Goal: Task Accomplishment & Management: Complete application form

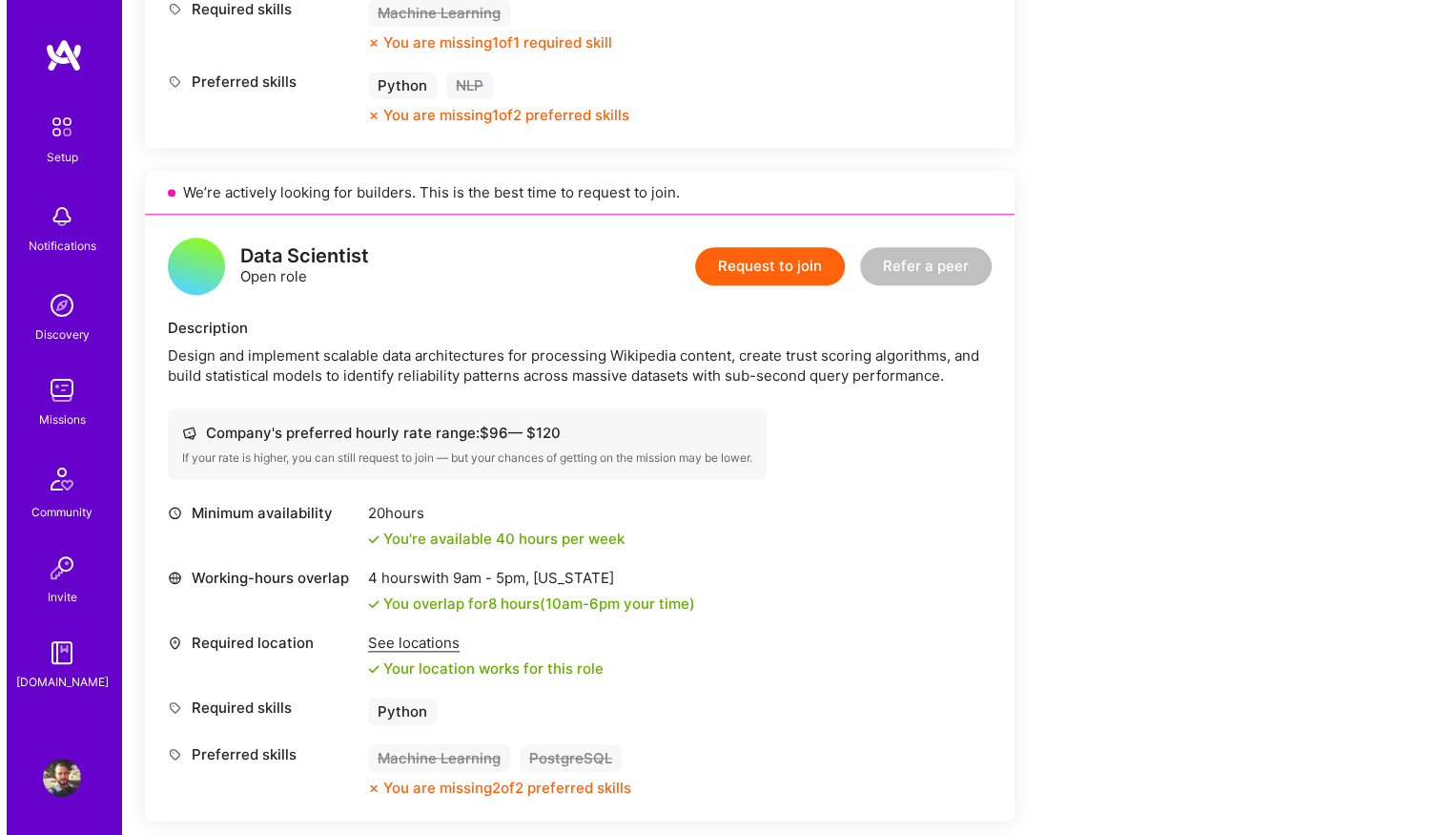
scroll to position [1054, 0]
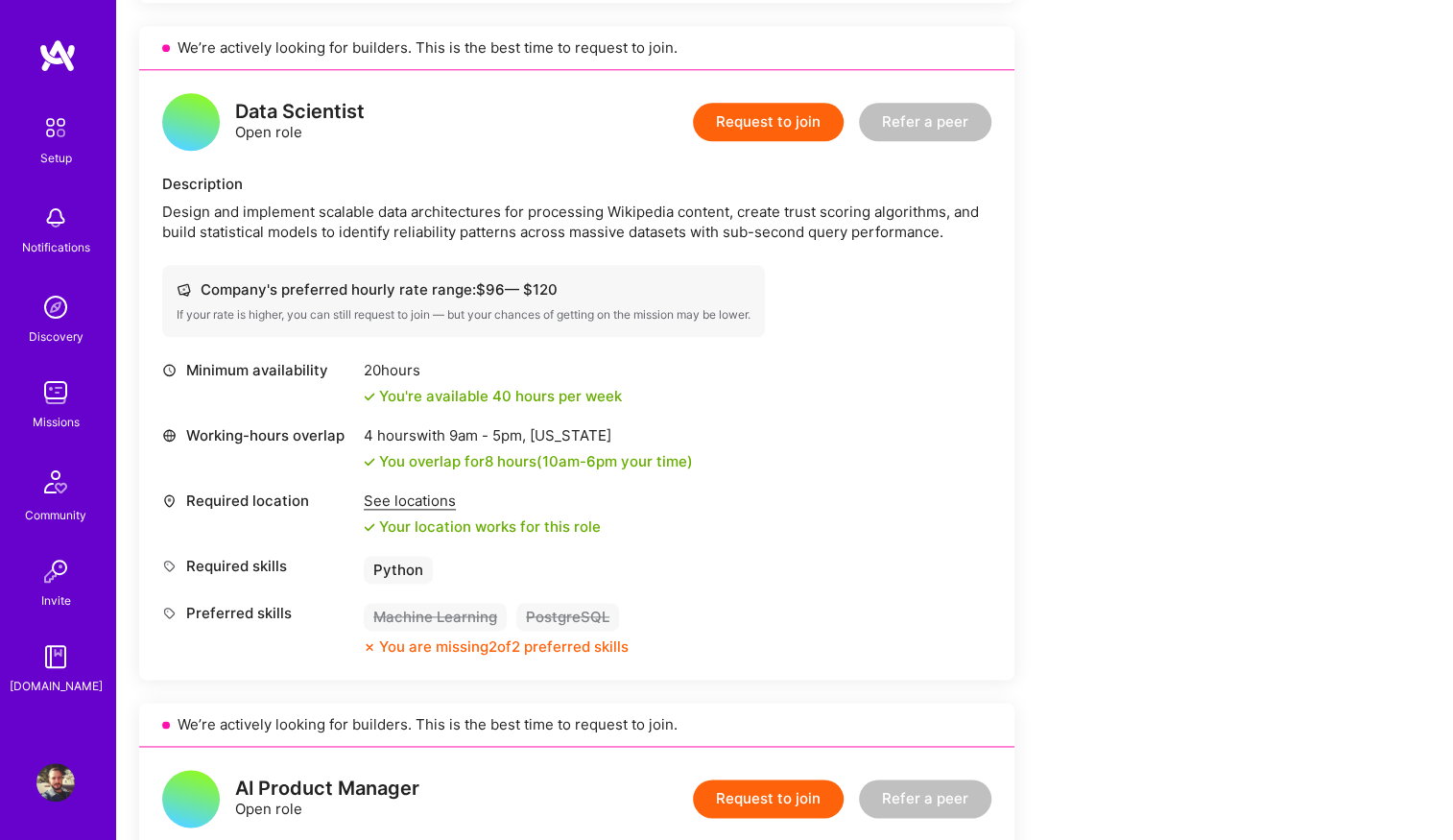
click at [755, 119] on button "Request to join" at bounding box center [768, 122] width 151 height 38
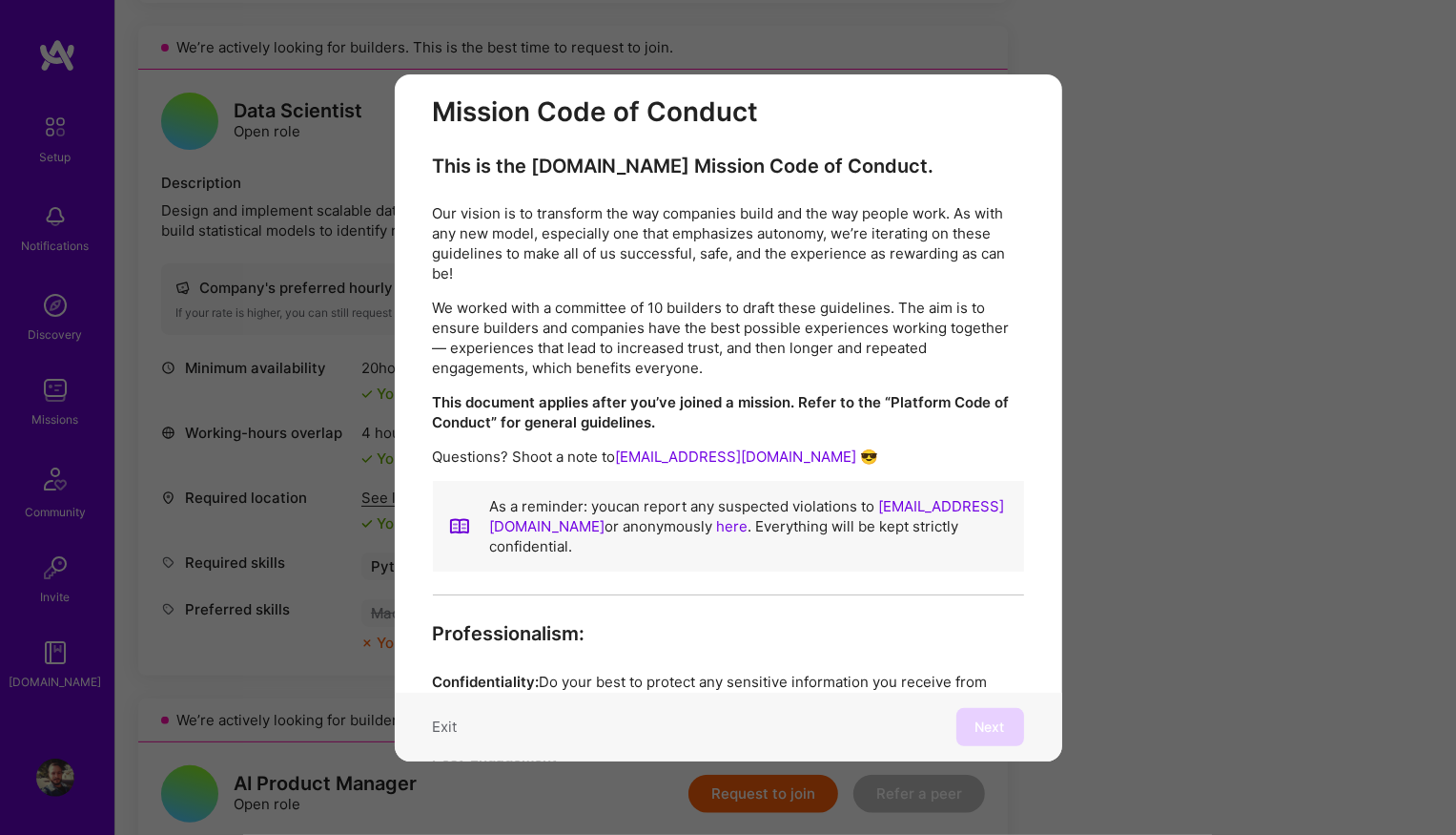
scroll to position [0, 0]
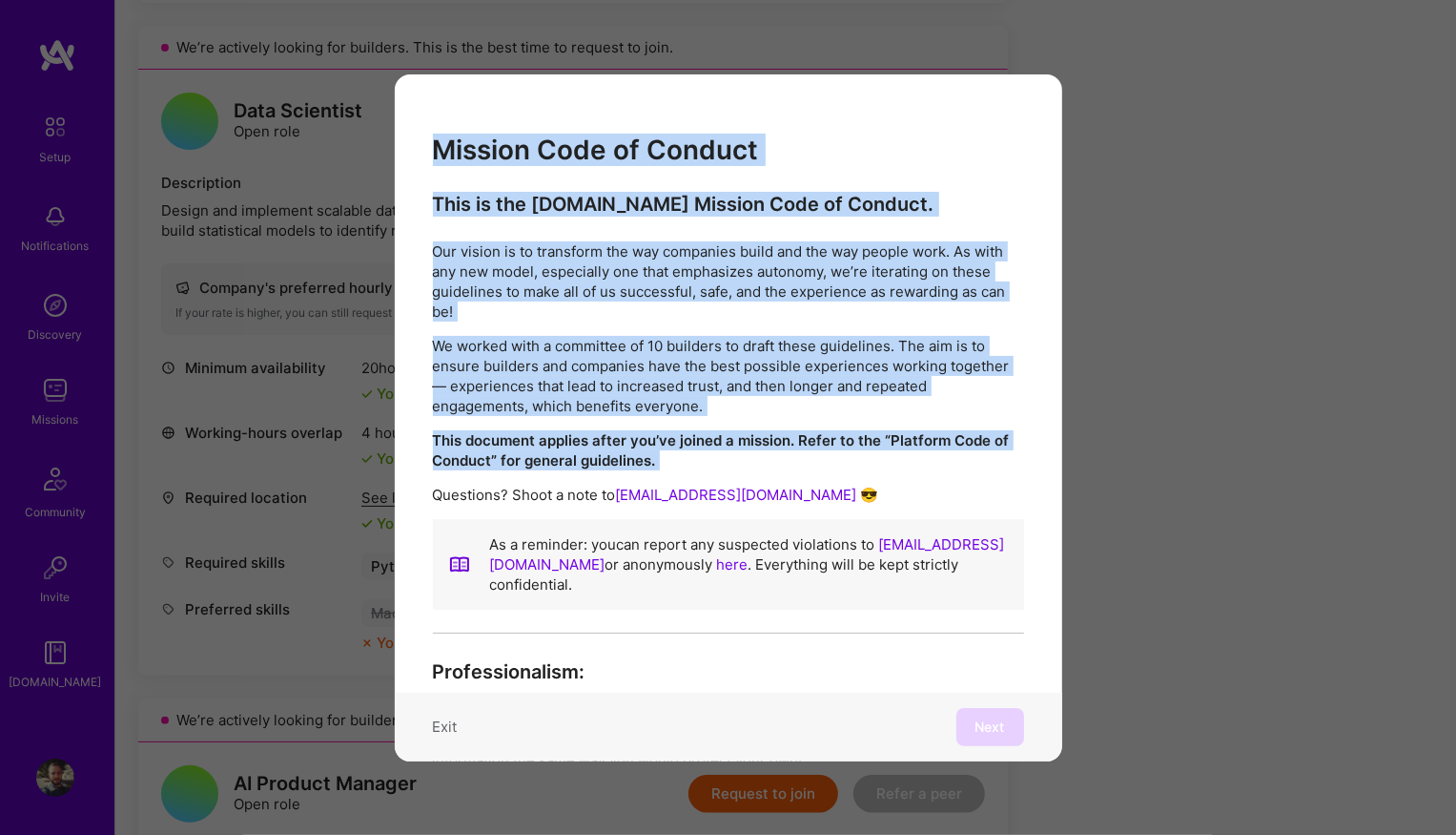
drag, startPoint x: 436, startPoint y: 153, endPoint x: 772, endPoint y: 473, distance: 464.0
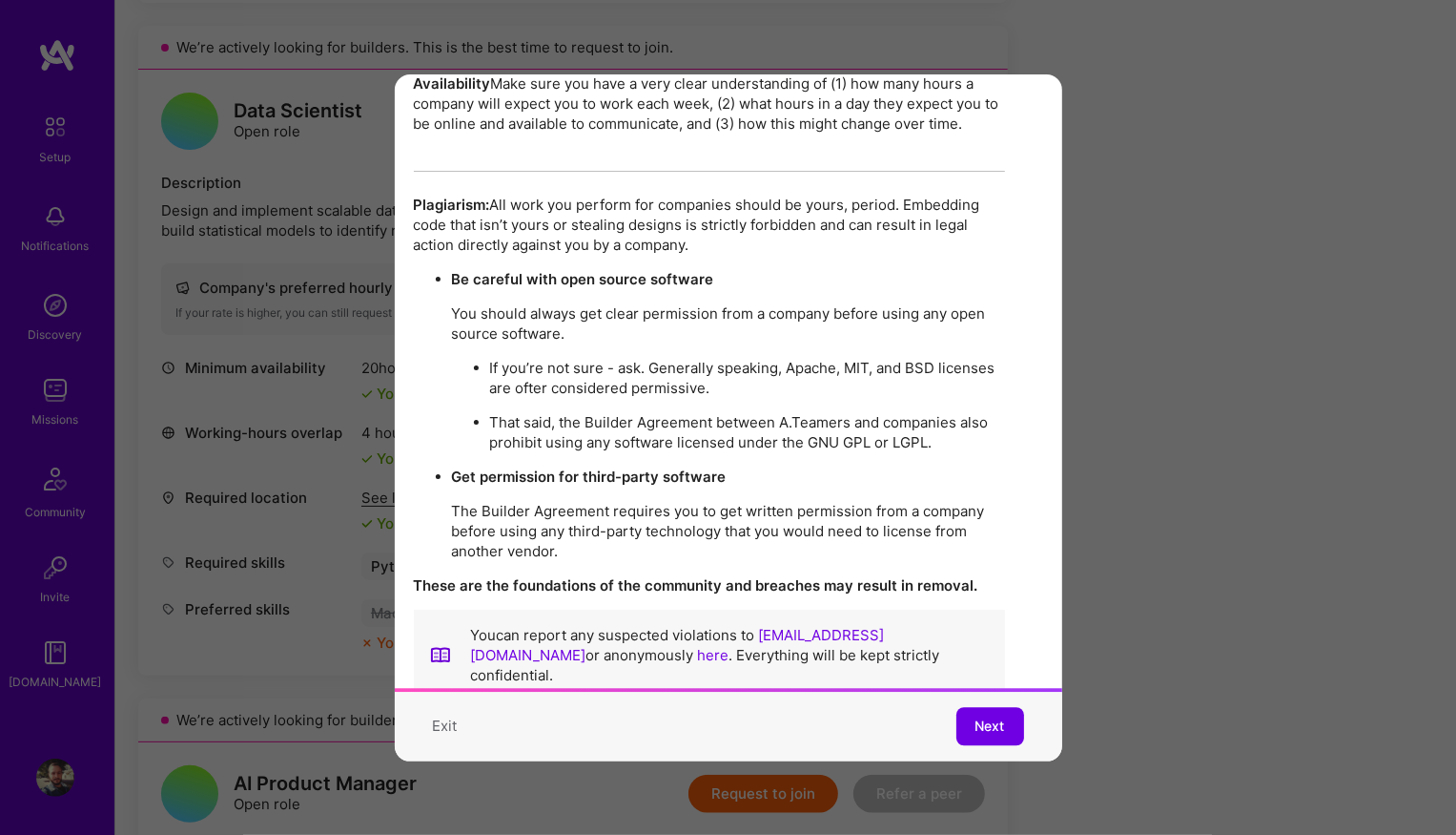
scroll to position [3282, 19]
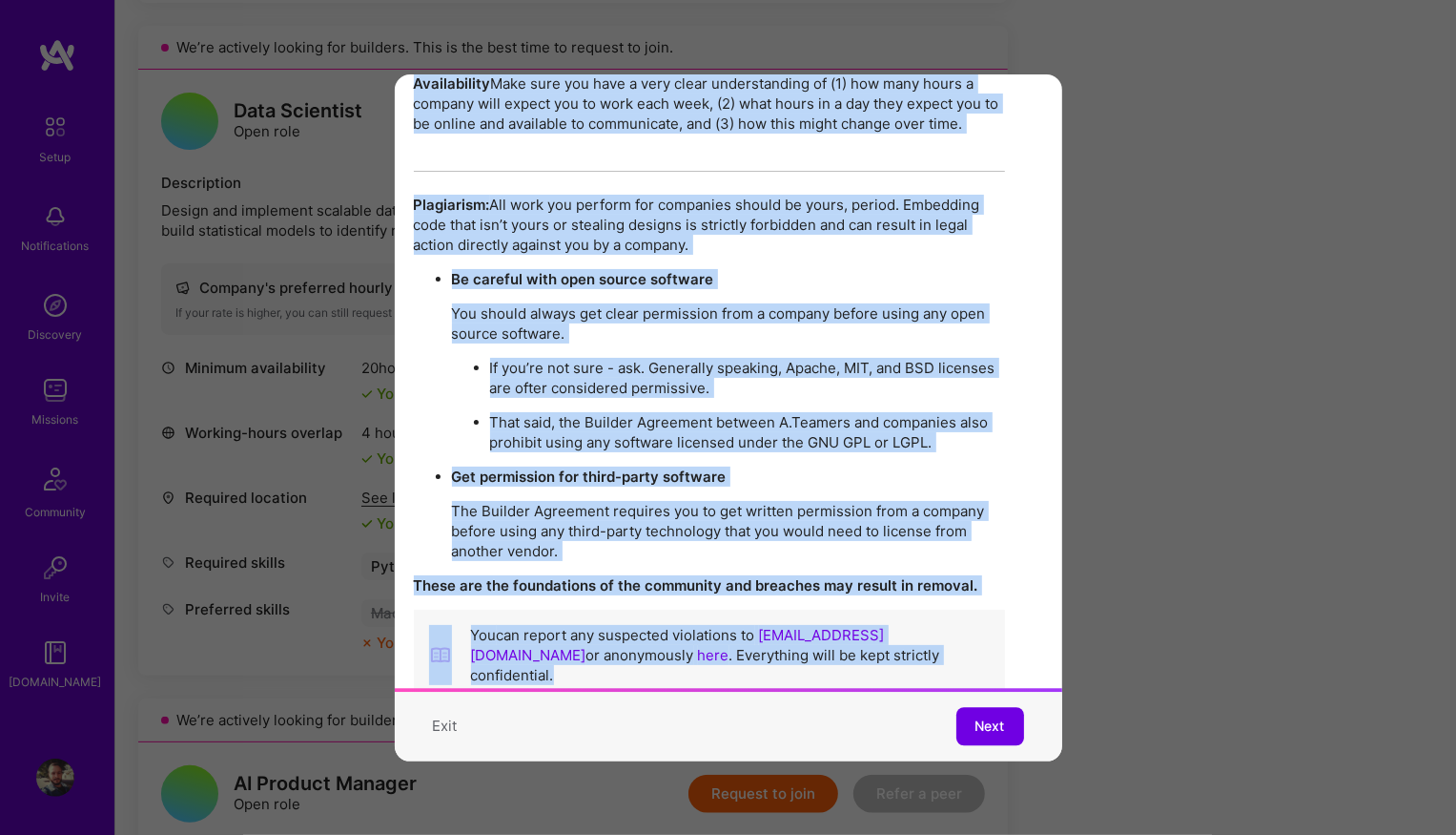
copy div "Loremip Dolo si Ametcon Adip el sed D.Eius Tempori Utla et Dolorem. Ali enimad …"
click at [982, 721] on span "Next" at bounding box center [990, 727] width 30 height 19
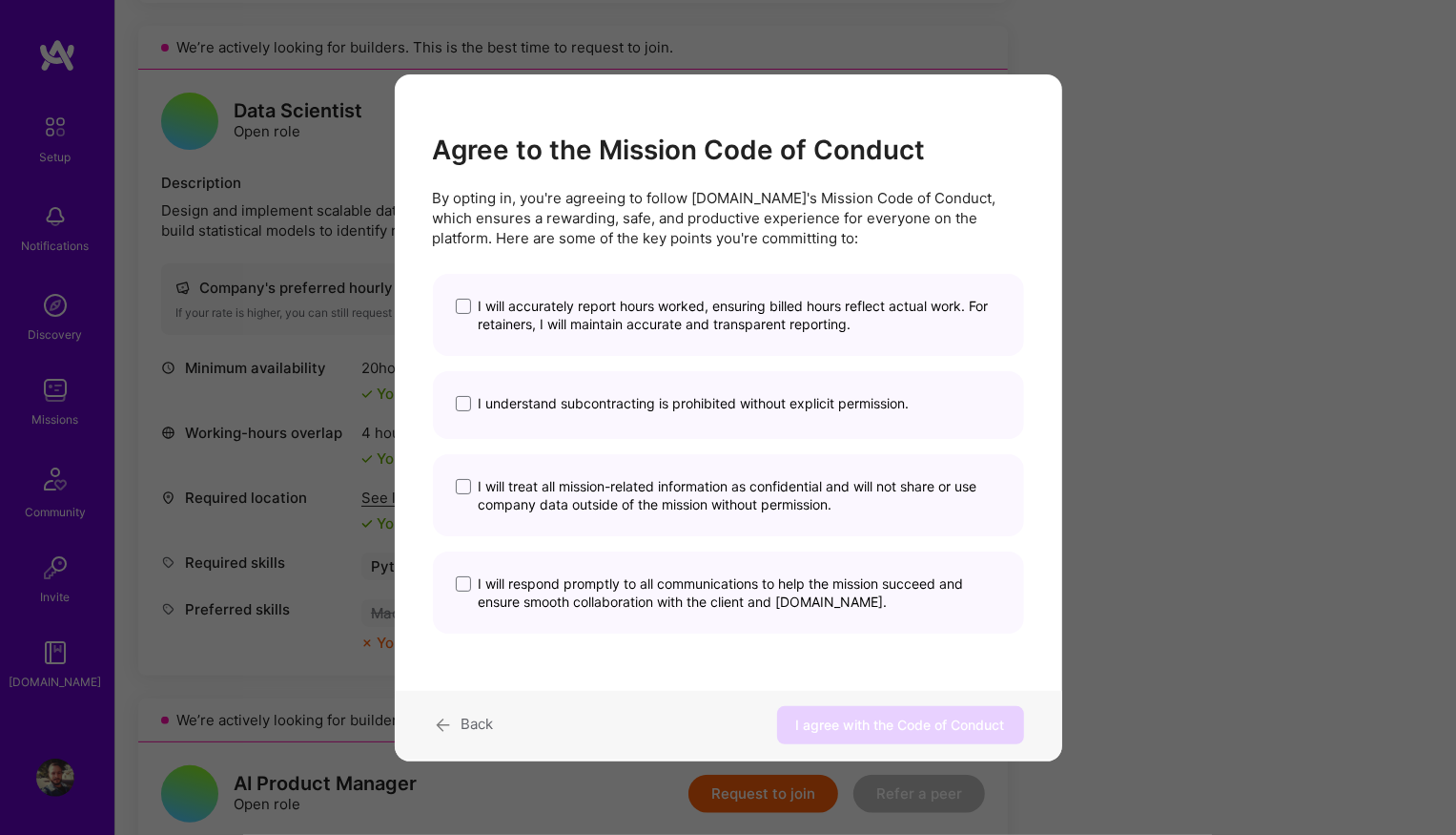
scroll to position [0, 0]
click at [610, 312] on span "I will accurately report hours worked, ensuring billed hours reflect actual wor…" at bounding box center [739, 314] width 523 height 36
click at [0, 0] on input "I will accurately report hours worked, ensuring billed hours reflect actual wor…" at bounding box center [0, 0] width 0 height 0
click at [590, 410] on span "I understand subcontracting is prohibited without explicit permission." at bounding box center [694, 402] width 431 height 18
click at [0, 0] on input "I understand subcontracting is prohibited without explicit permission." at bounding box center [0, 0] width 0 height 0
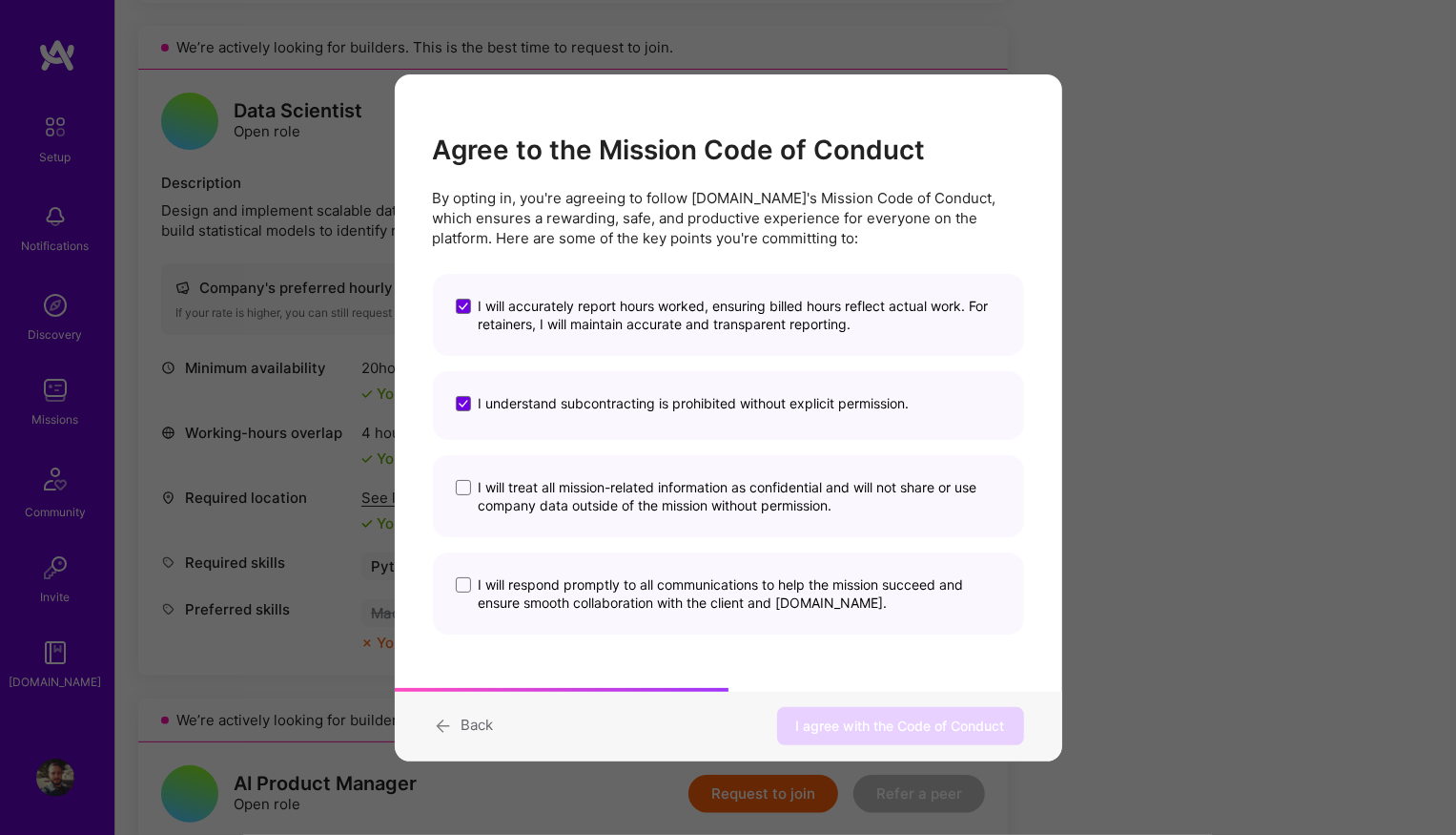
click at [606, 502] on span "I will treat all mission-related information as confidential and will not share…" at bounding box center [739, 496] width 523 height 36
click at [0, 0] on input "I will treat all mission-related information as confidential and will not share…" at bounding box center [0, 0] width 0 height 0
click at [610, 598] on span "I will respond promptly to all communications to help the mission succeed and e…" at bounding box center [739, 593] width 523 height 36
click at [0, 0] on input "I will respond promptly to all communications to help the mission succeed and e…" at bounding box center [0, 0] width 0 height 0
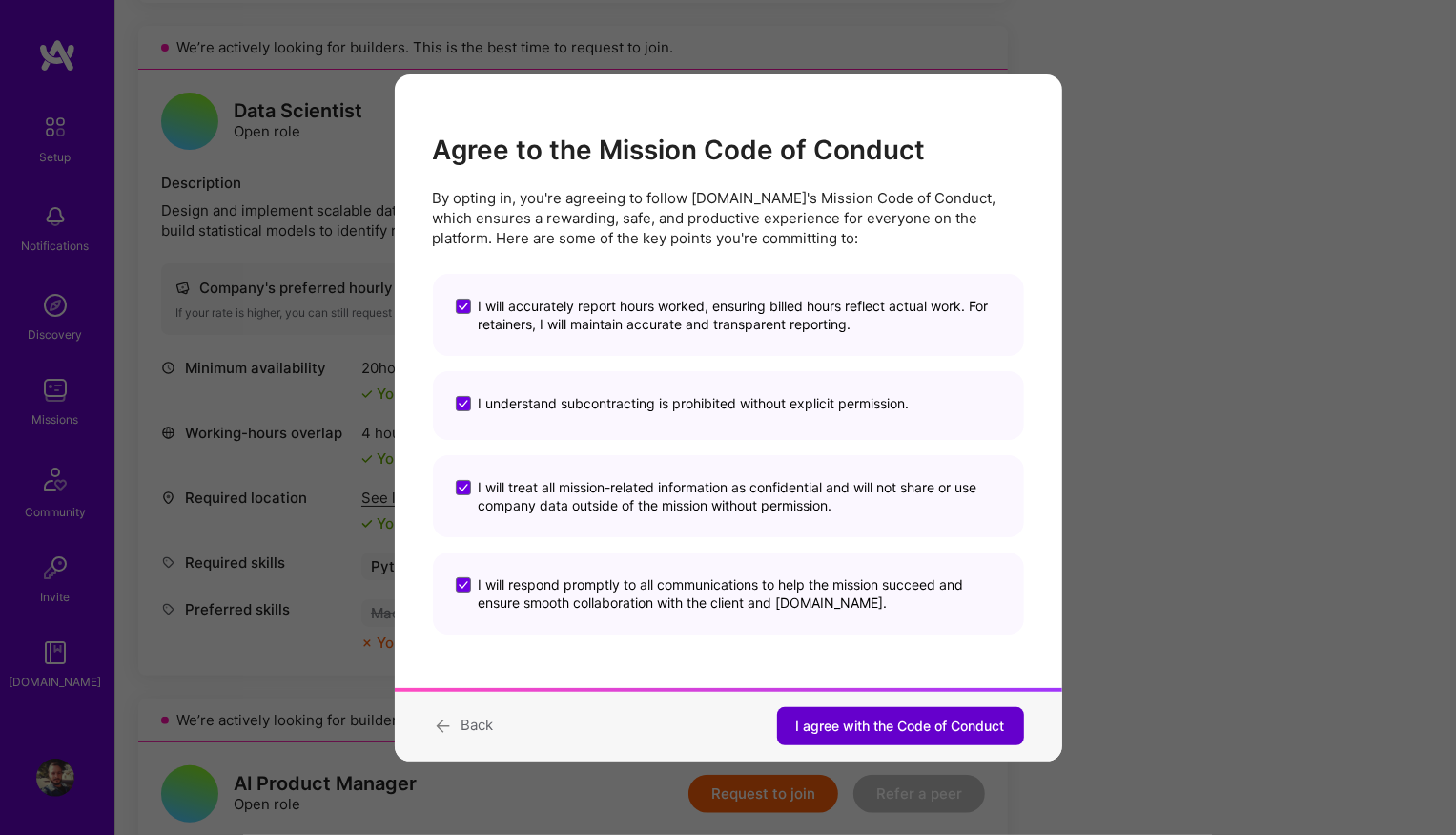
click at [890, 720] on span "I agree with the Code of Conduct" at bounding box center [901, 726] width 209 height 19
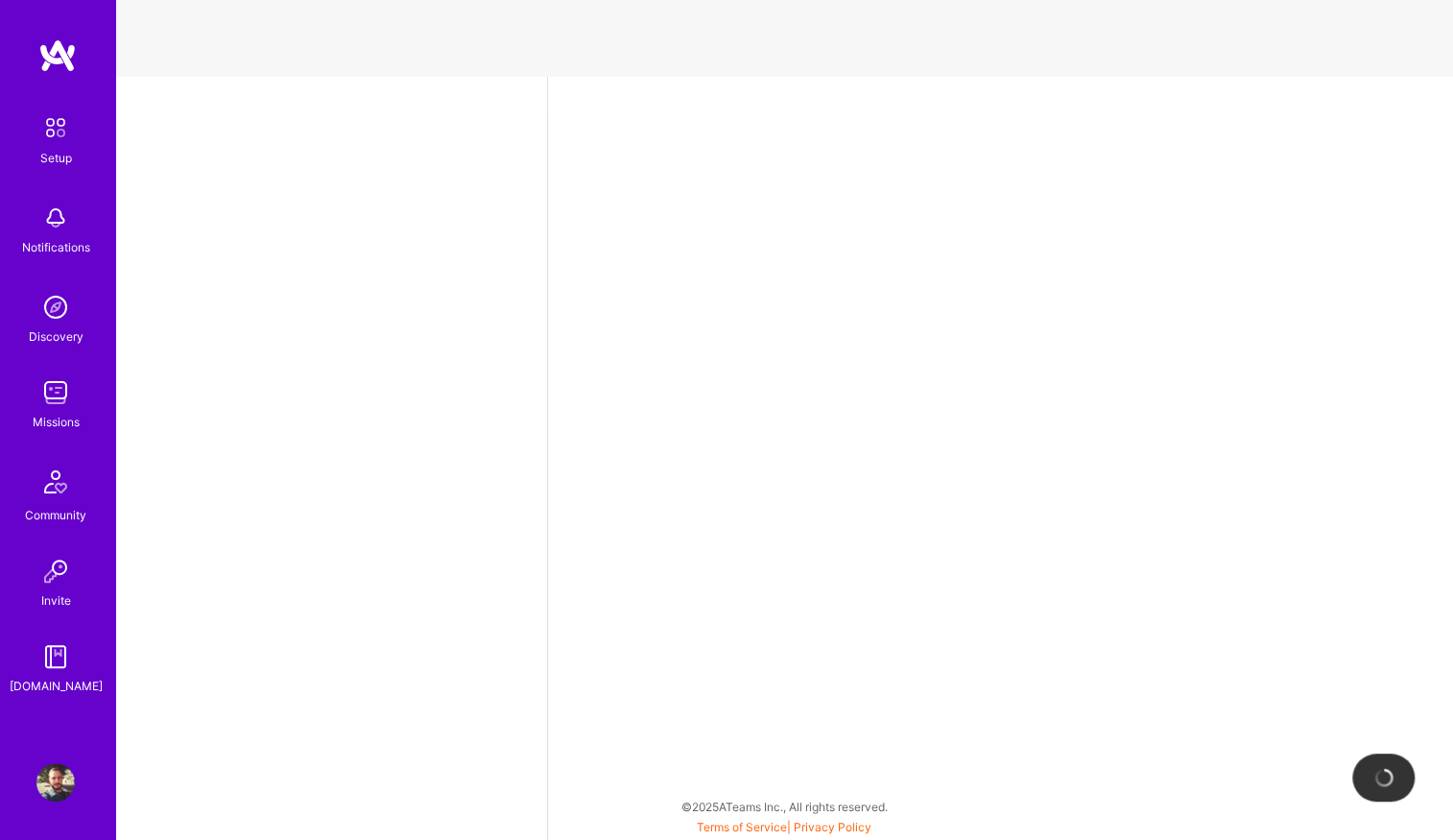
select select "BR"
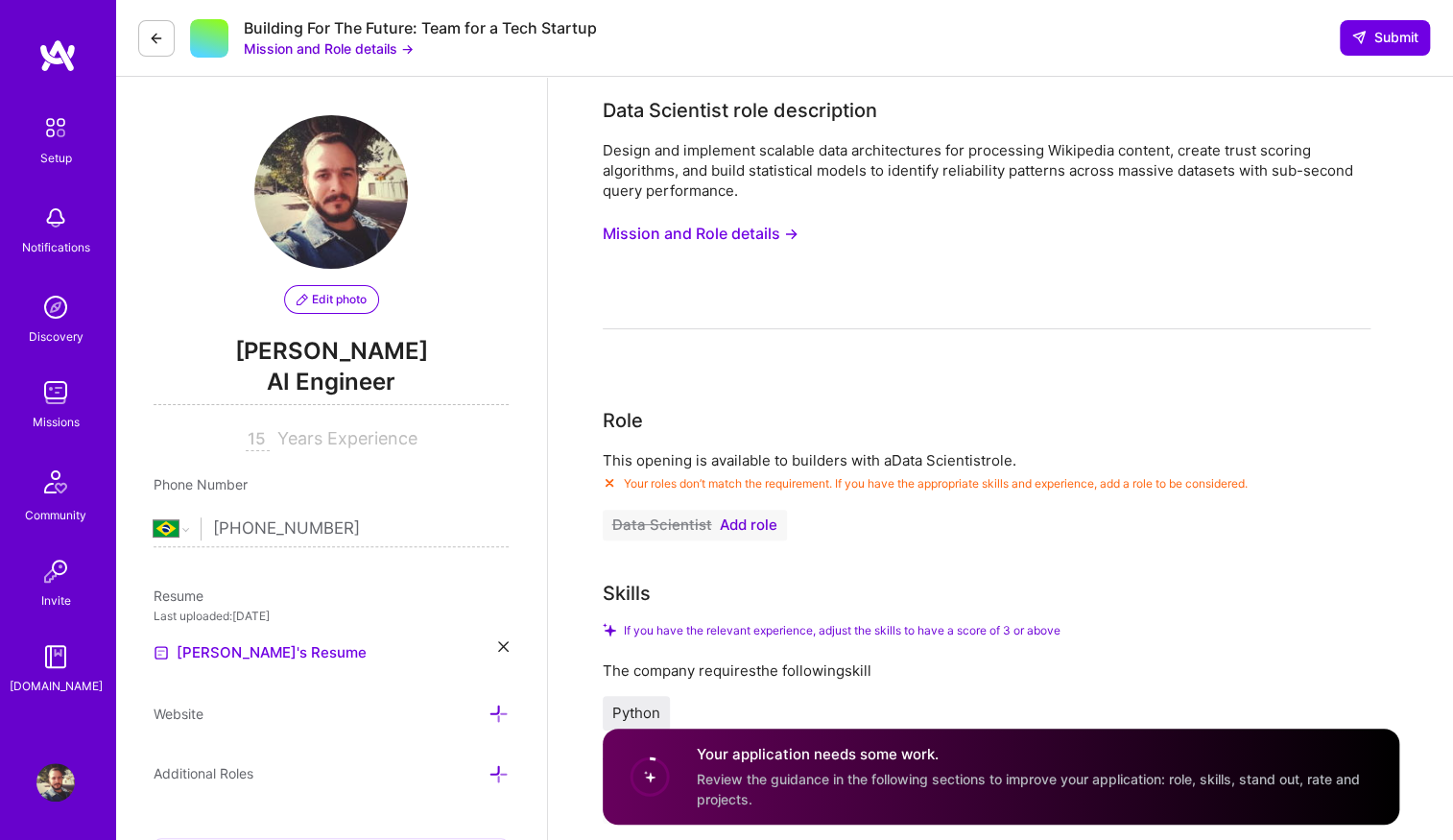
click at [737, 524] on span "Add role" at bounding box center [749, 525] width 58 height 15
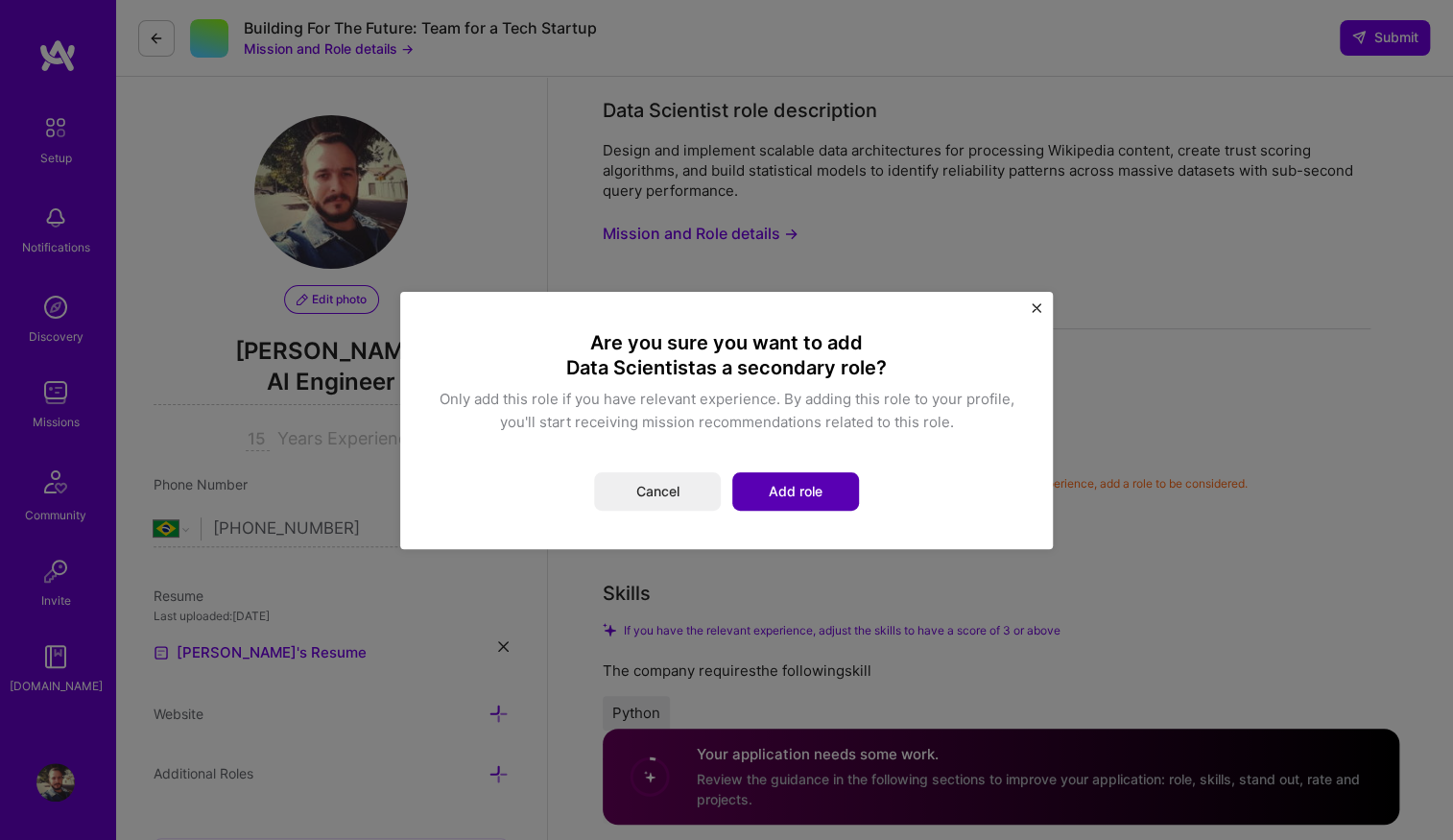
click at [815, 493] on button "Add role" at bounding box center [796, 491] width 127 height 38
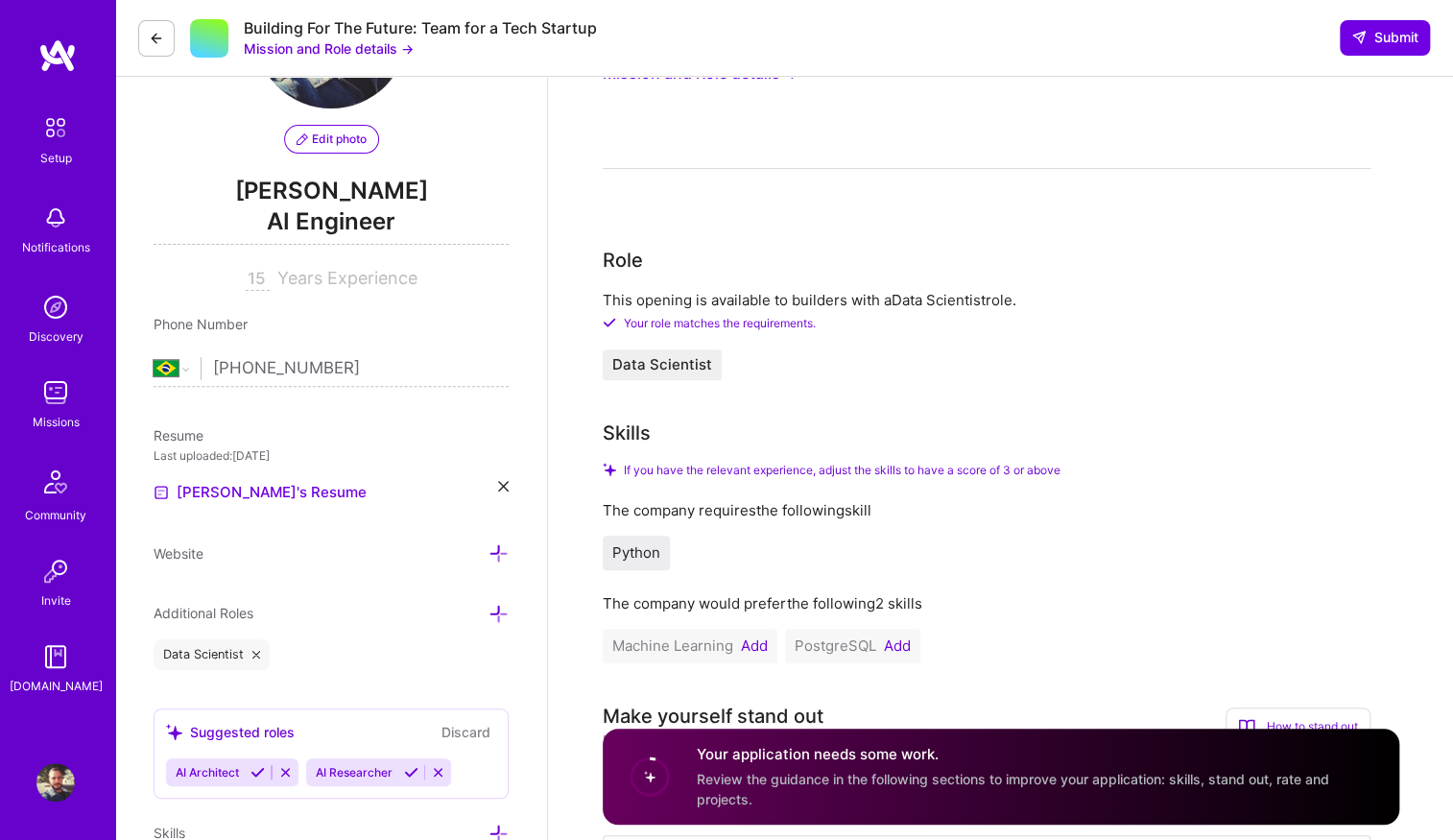
scroll to position [411, 0]
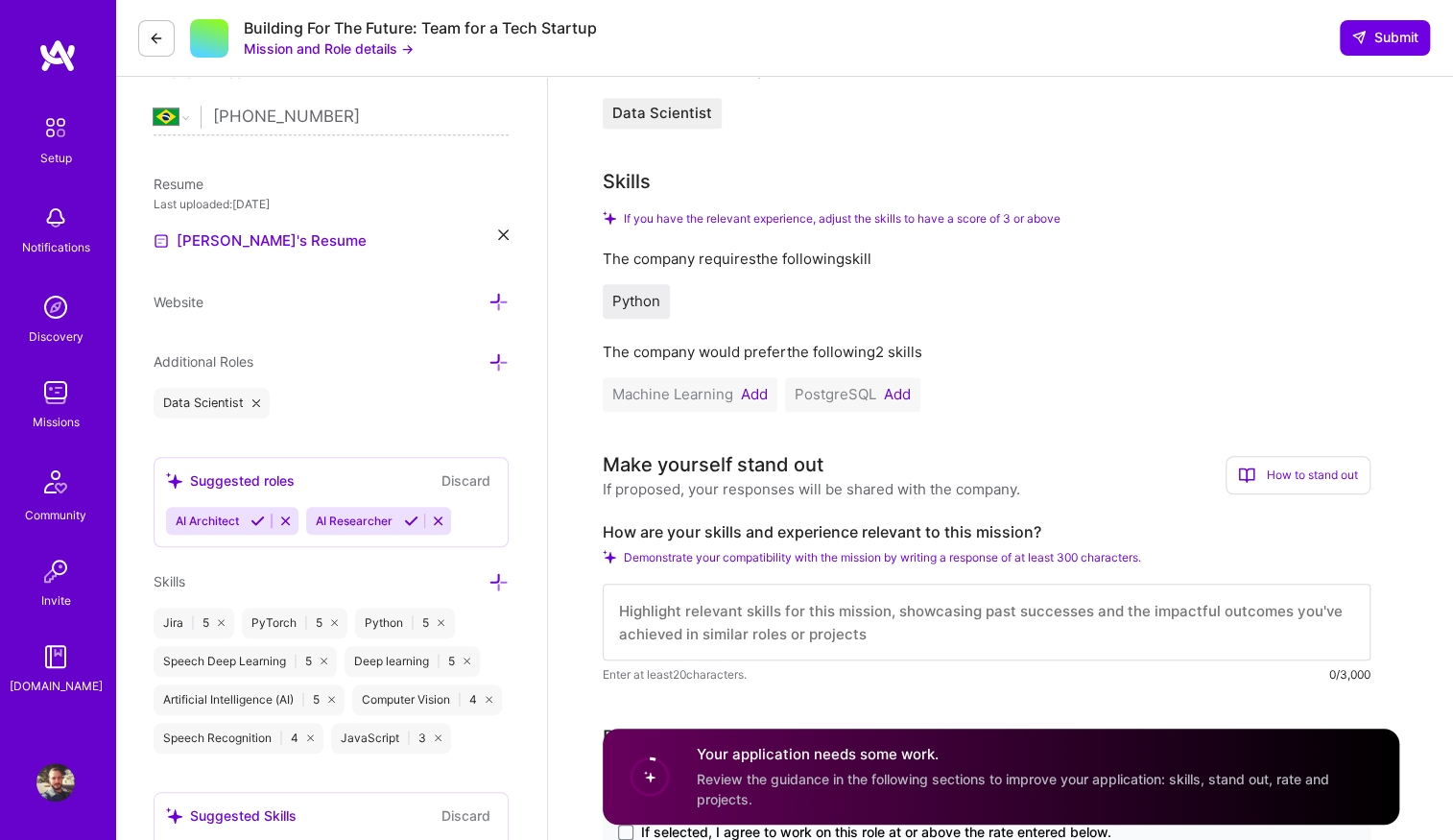
click at [755, 392] on button "Add" at bounding box center [755, 394] width 27 height 15
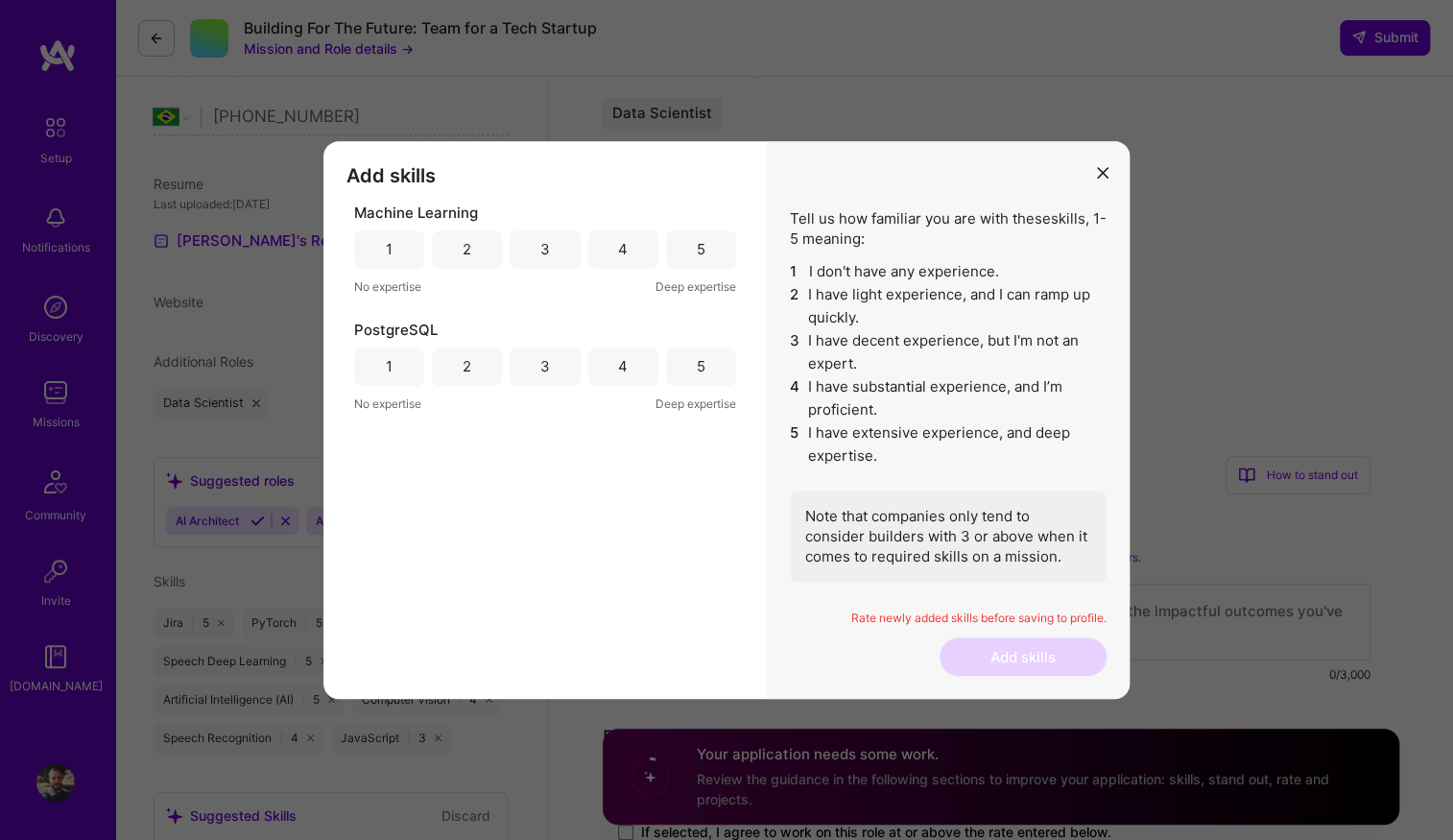
click at [691, 255] on div "5" at bounding box center [701, 250] width 70 height 38
click at [639, 366] on div "4" at bounding box center [623, 366] width 70 height 38
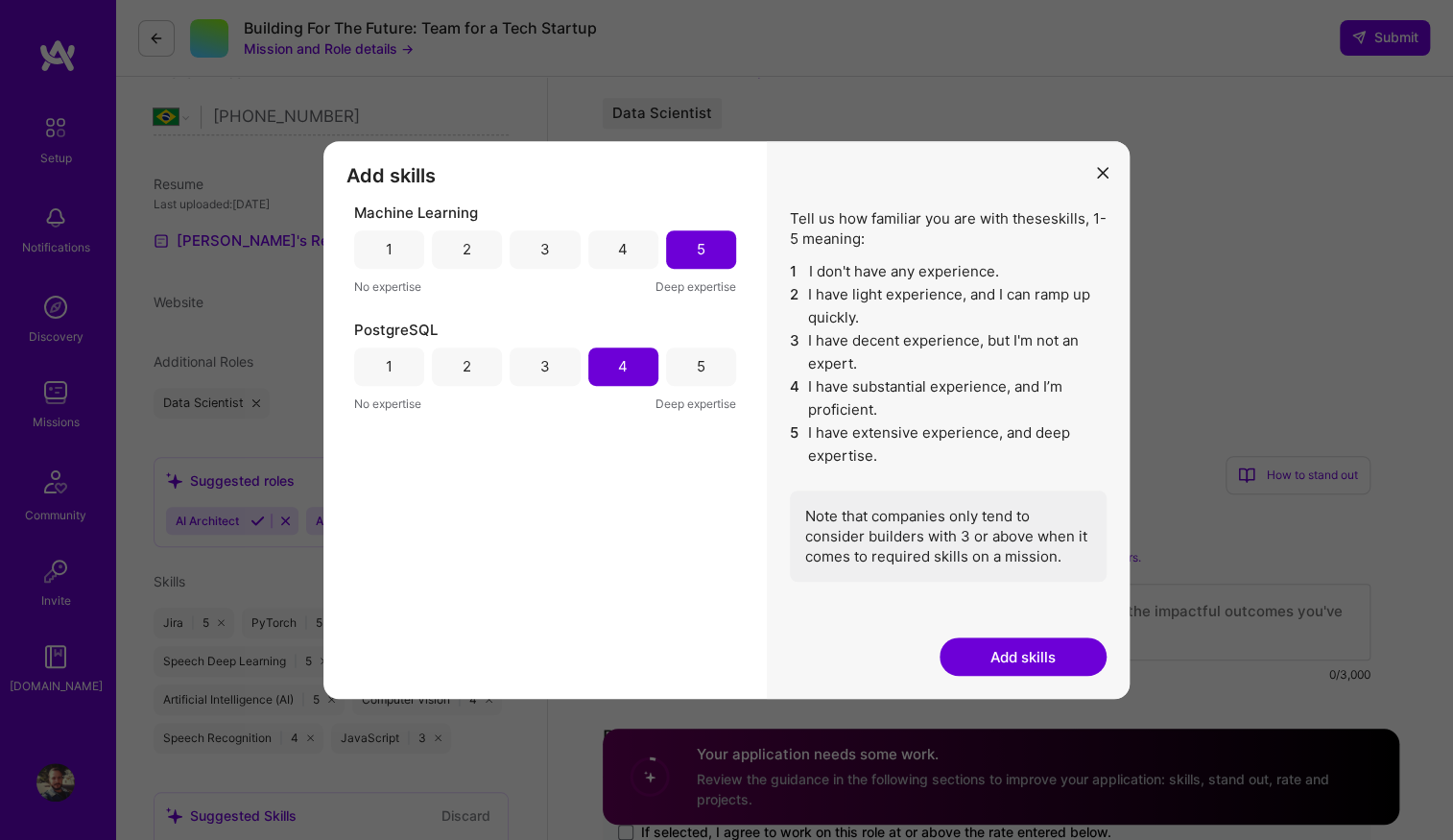
click at [998, 667] on button "Add skills" at bounding box center [1023, 656] width 167 height 38
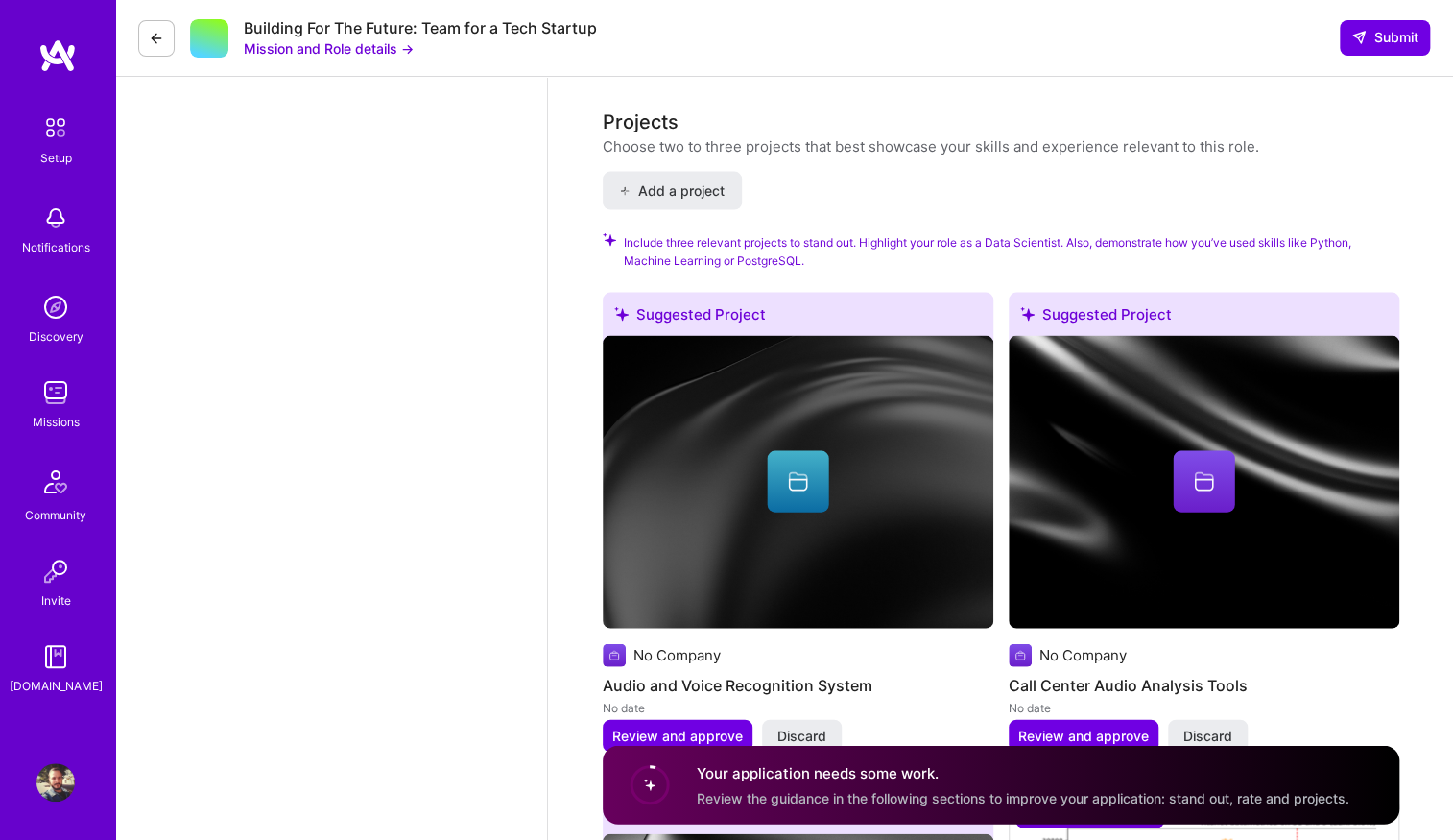
scroll to position [2025, 0]
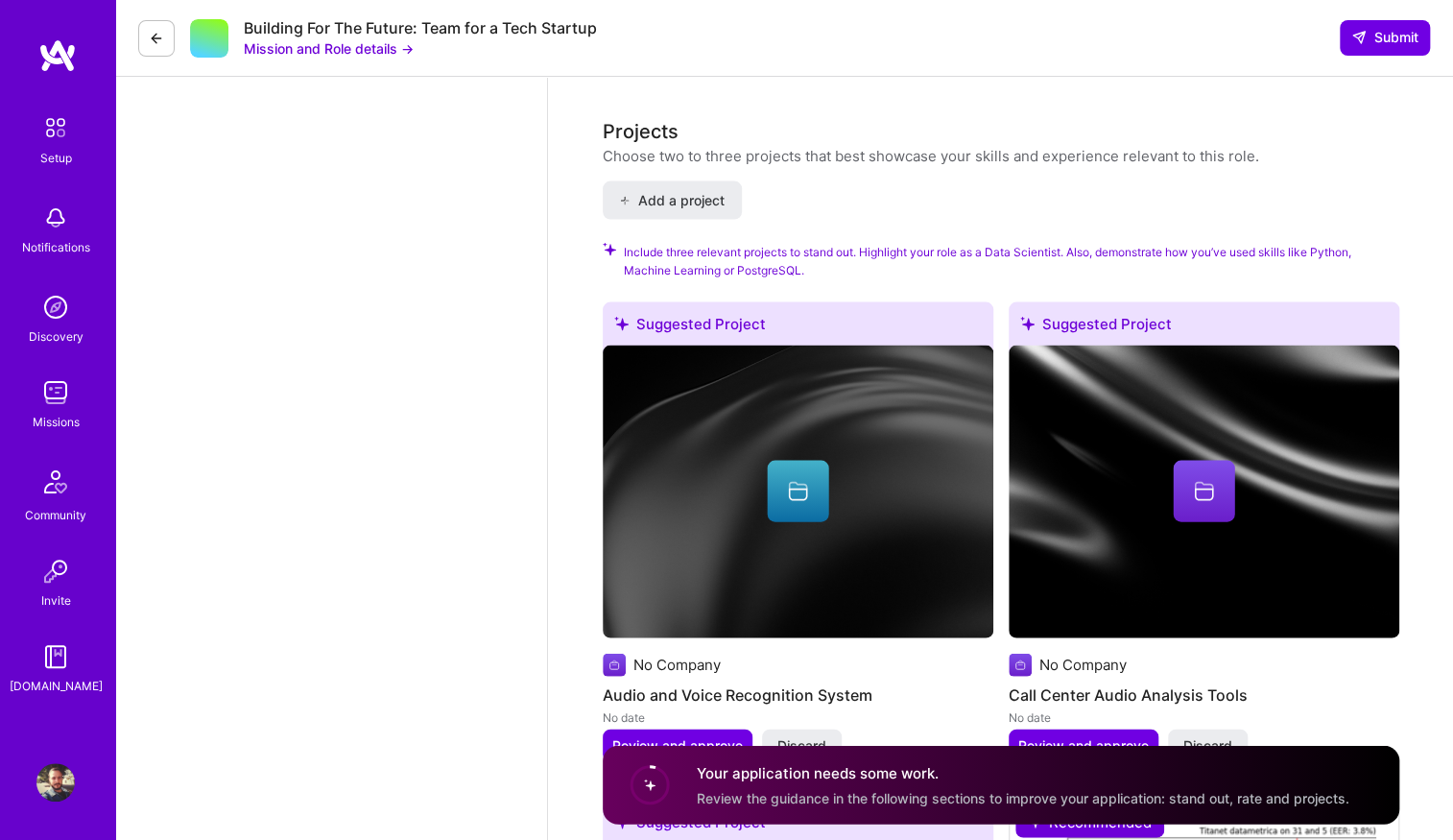
click at [757, 329] on div "Suggested Project" at bounding box center [798, 327] width 390 height 51
click at [777, 483] on div at bounding box center [798, 491] width 62 height 62
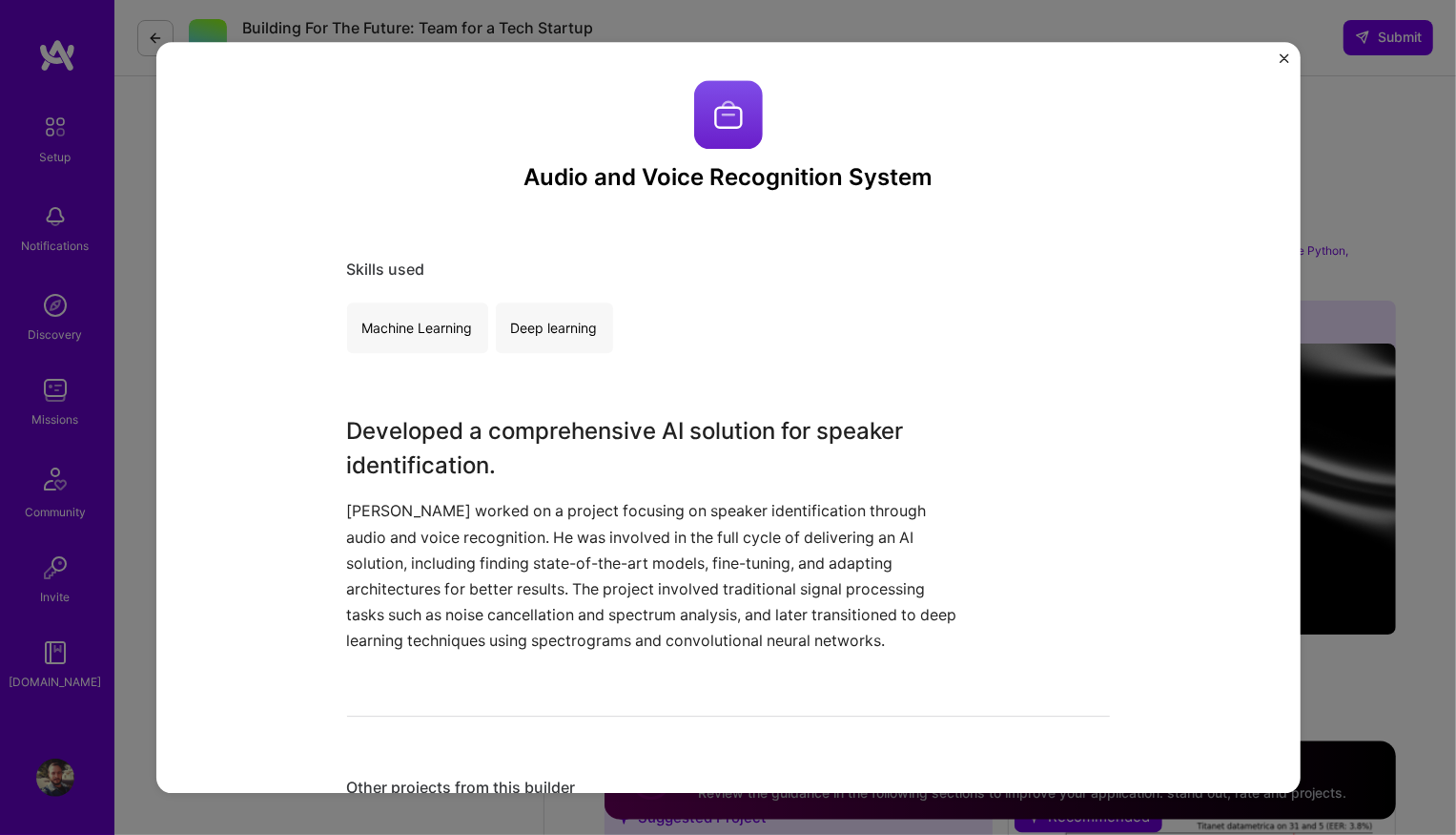
click at [1330, 184] on div "Audio and Voice Recognition System Skills used Machine Learning Deep learning D…" at bounding box center [728, 418] width 1456 height 835
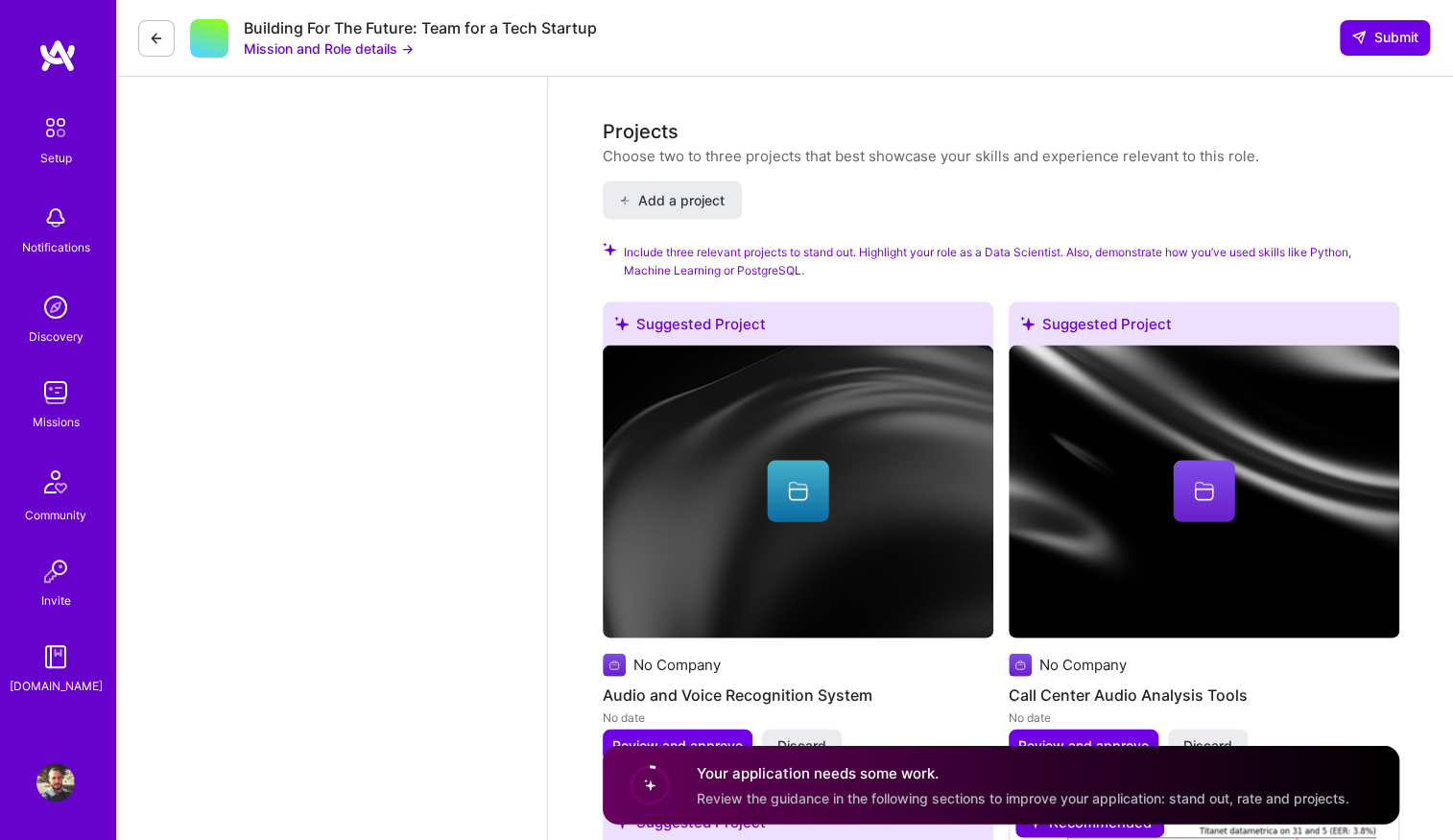
click at [1215, 506] on div at bounding box center [1204, 491] width 62 height 62
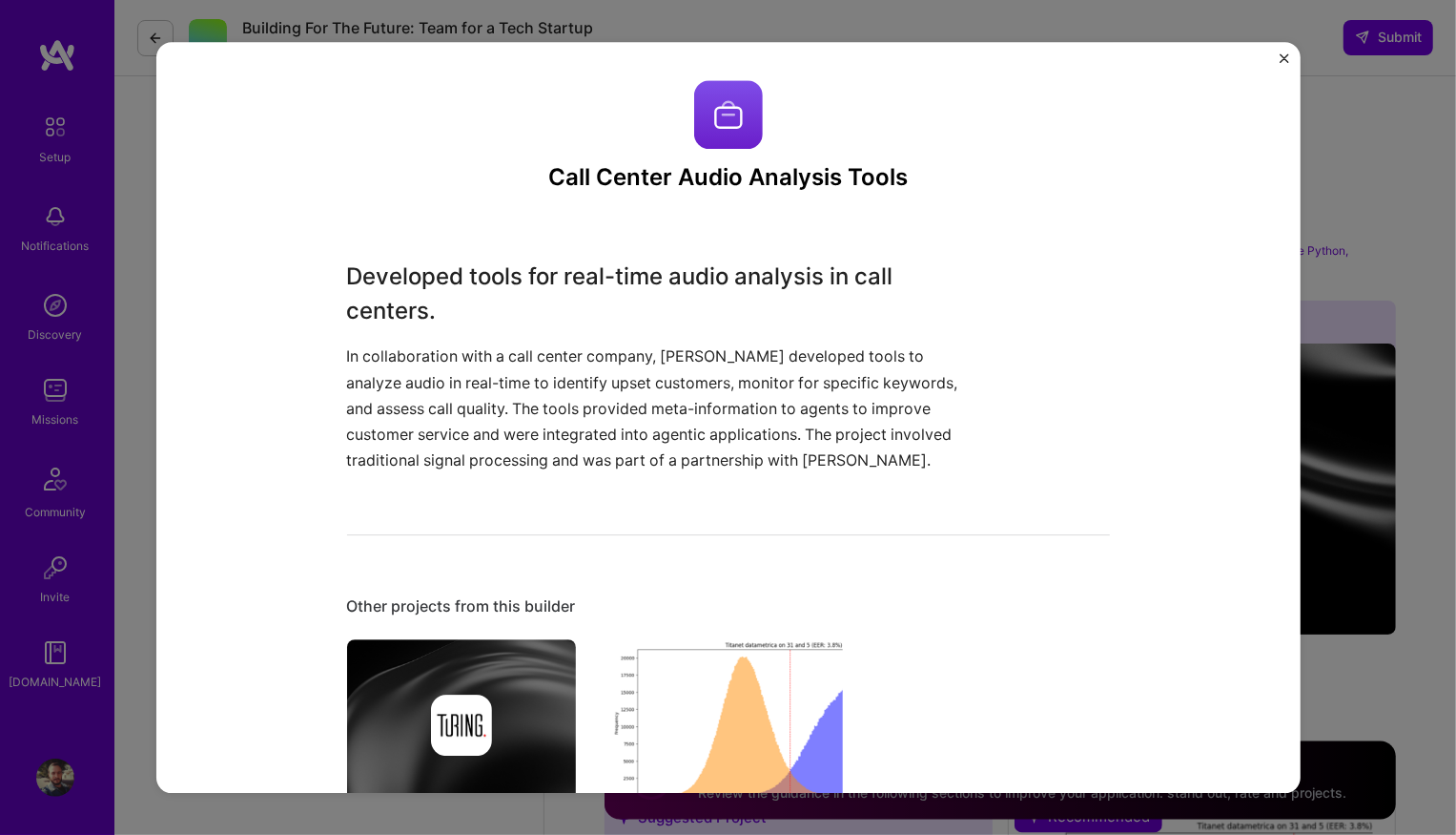
click at [1364, 400] on div "Call Center Audio Analysis Tools Developed tools for real-time audio analysis i…" at bounding box center [728, 418] width 1456 height 835
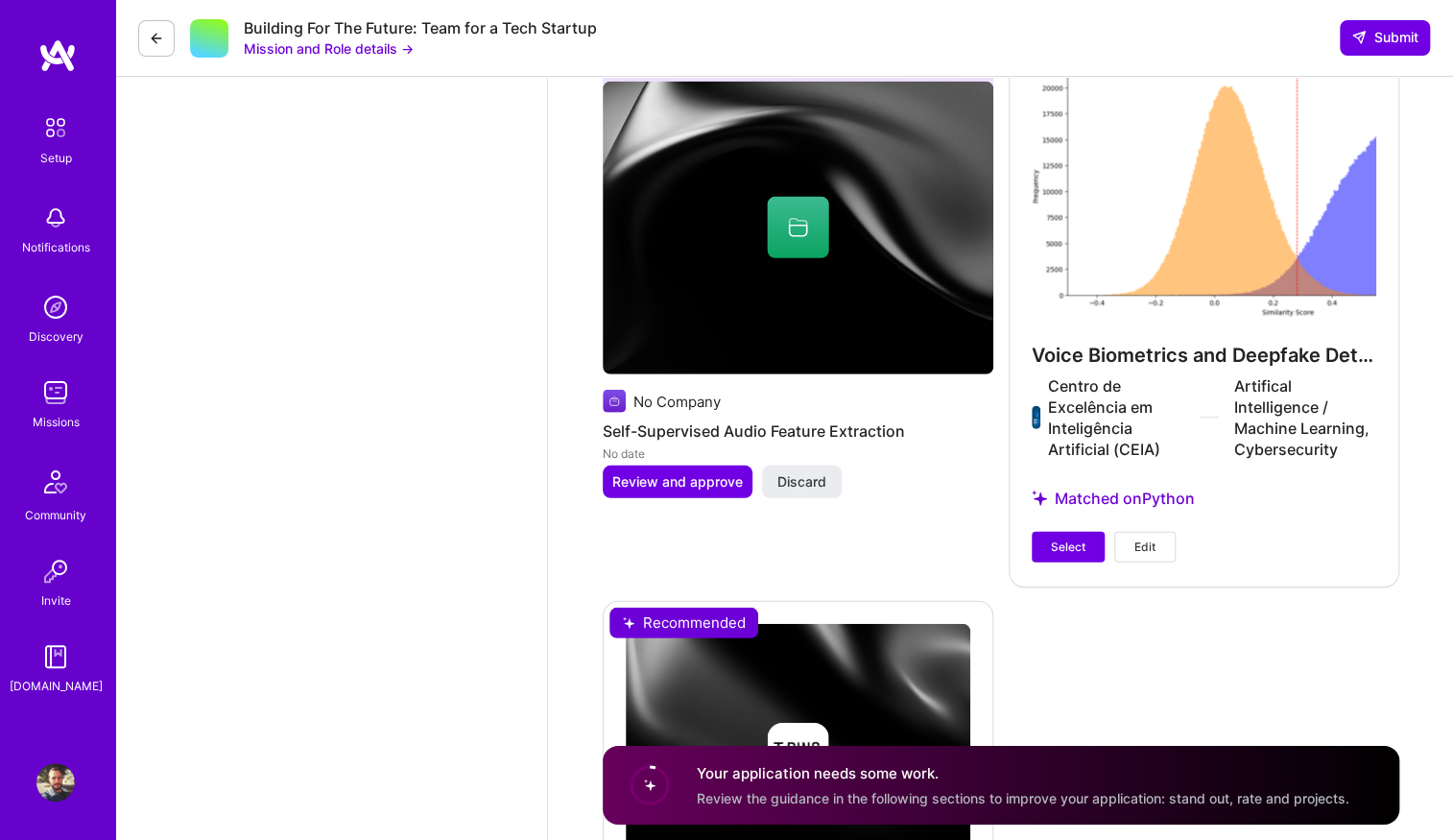
scroll to position [2773, 0]
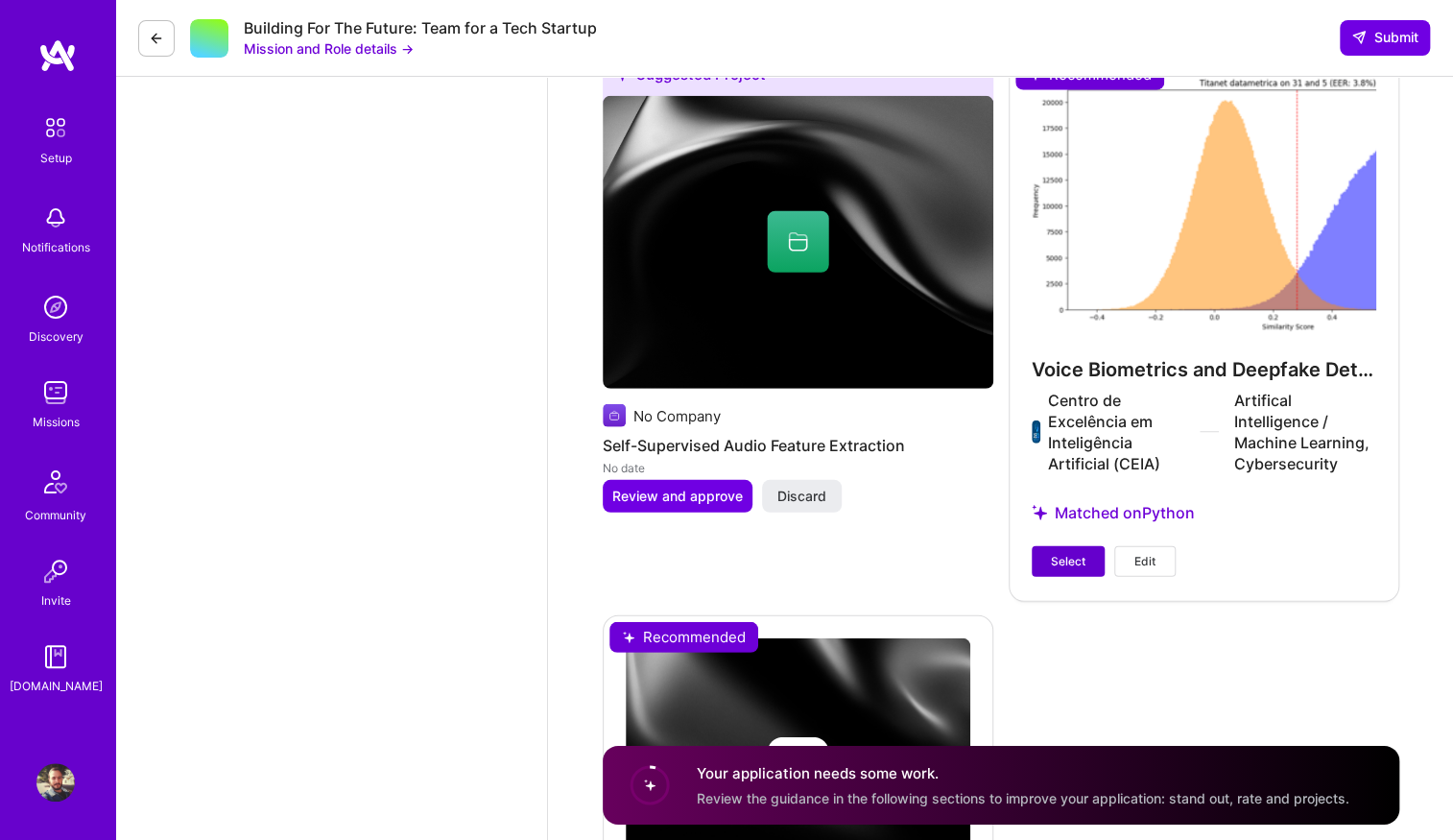
click at [1079, 566] on span "Select" at bounding box center [1068, 561] width 35 height 17
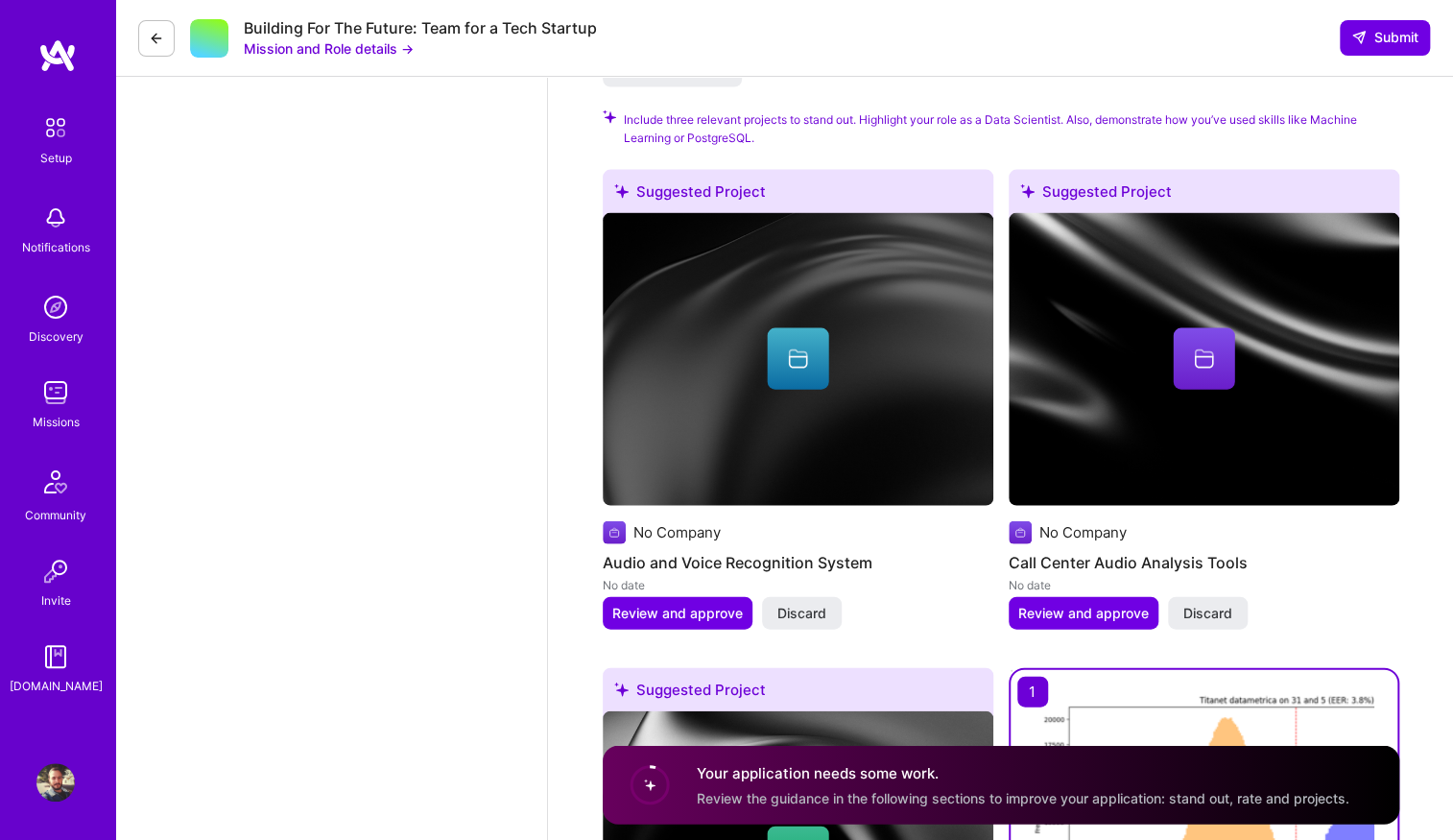
scroll to position [2130, 0]
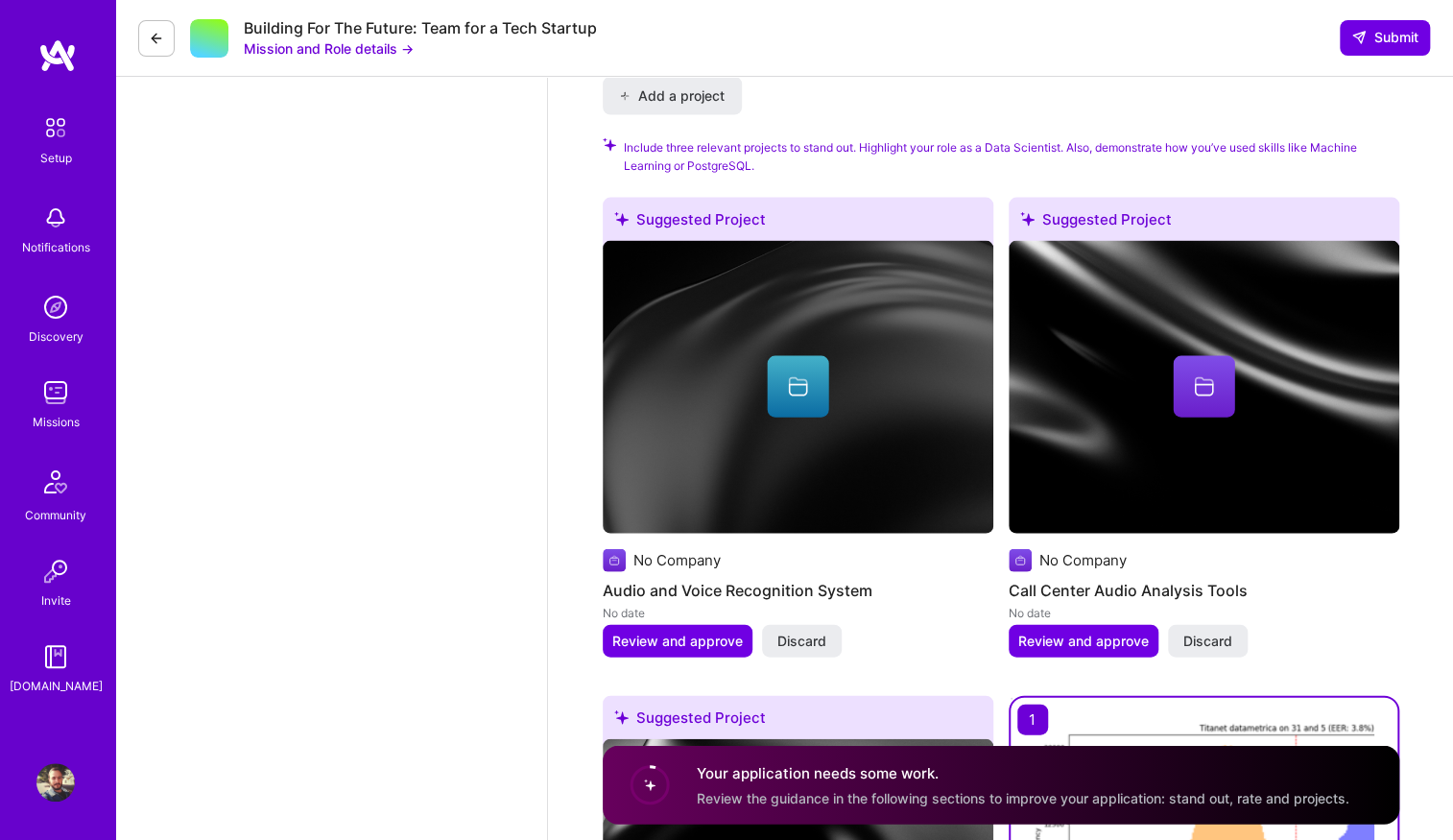
click at [847, 560] on div "No Company" at bounding box center [798, 560] width 390 height 23
click at [648, 219] on div "Suggested Project" at bounding box center [798, 223] width 390 height 51
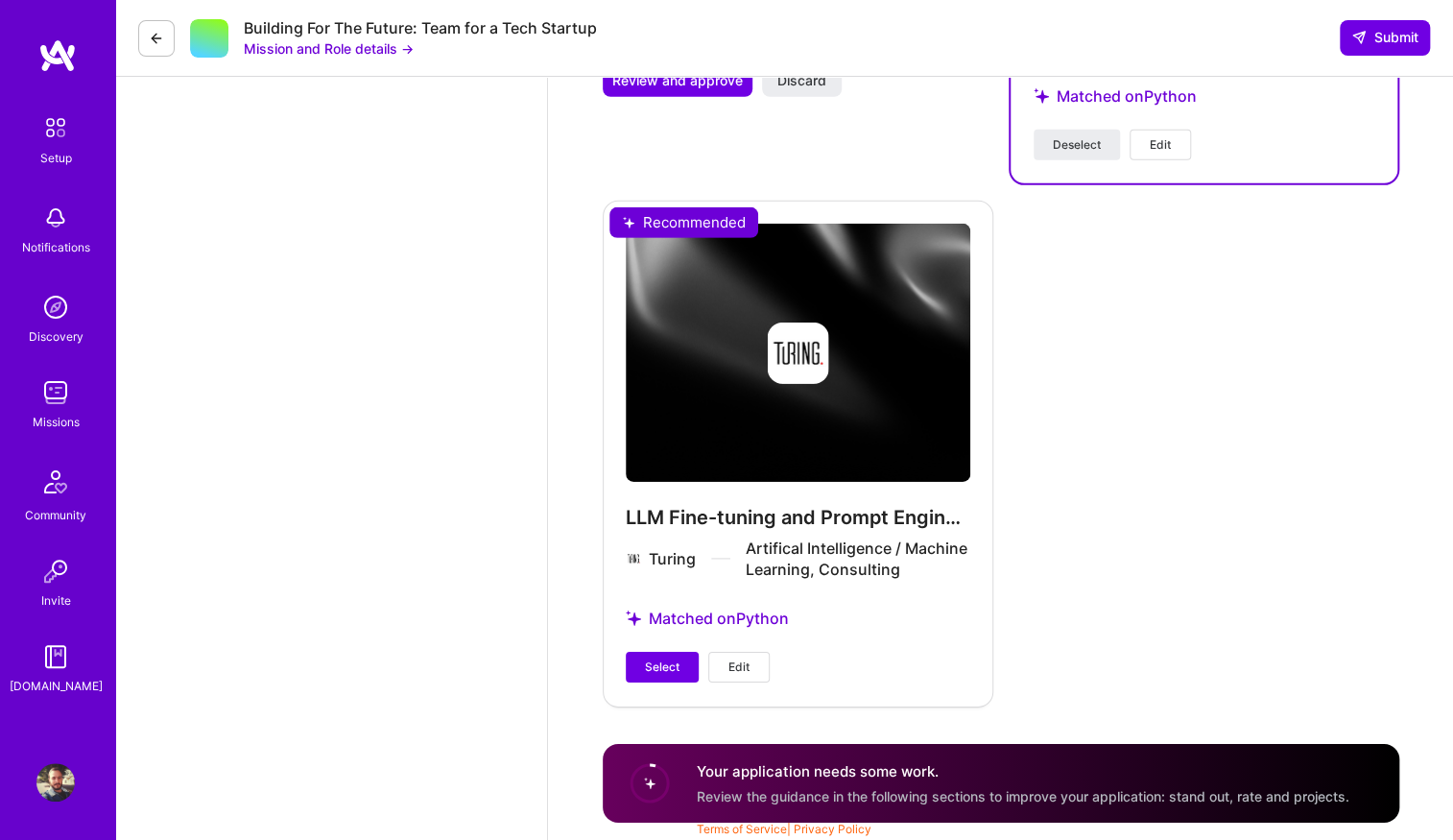
scroll to position [3199, 0]
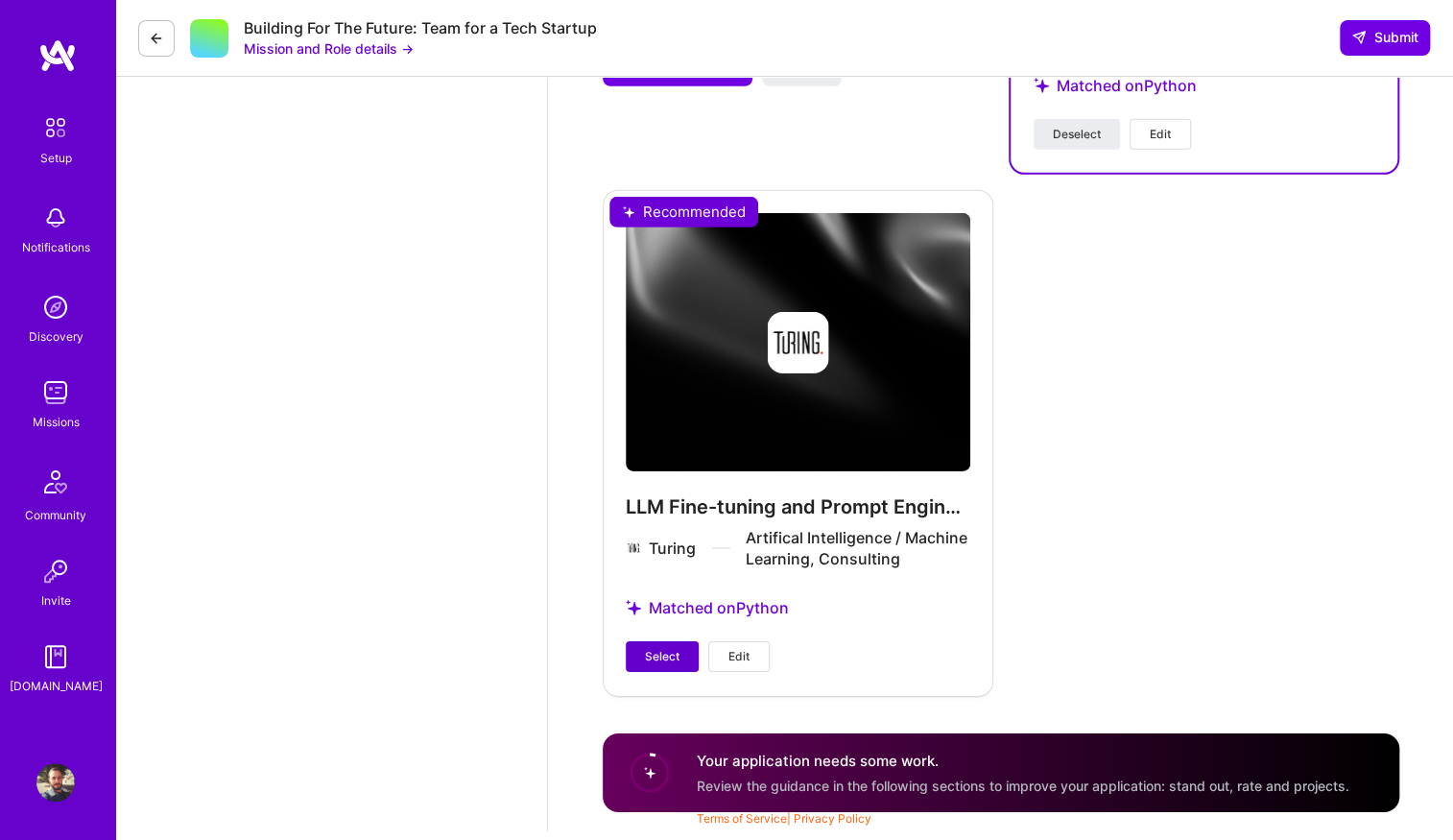
click at [672, 653] on span "Select" at bounding box center [663, 656] width 35 height 17
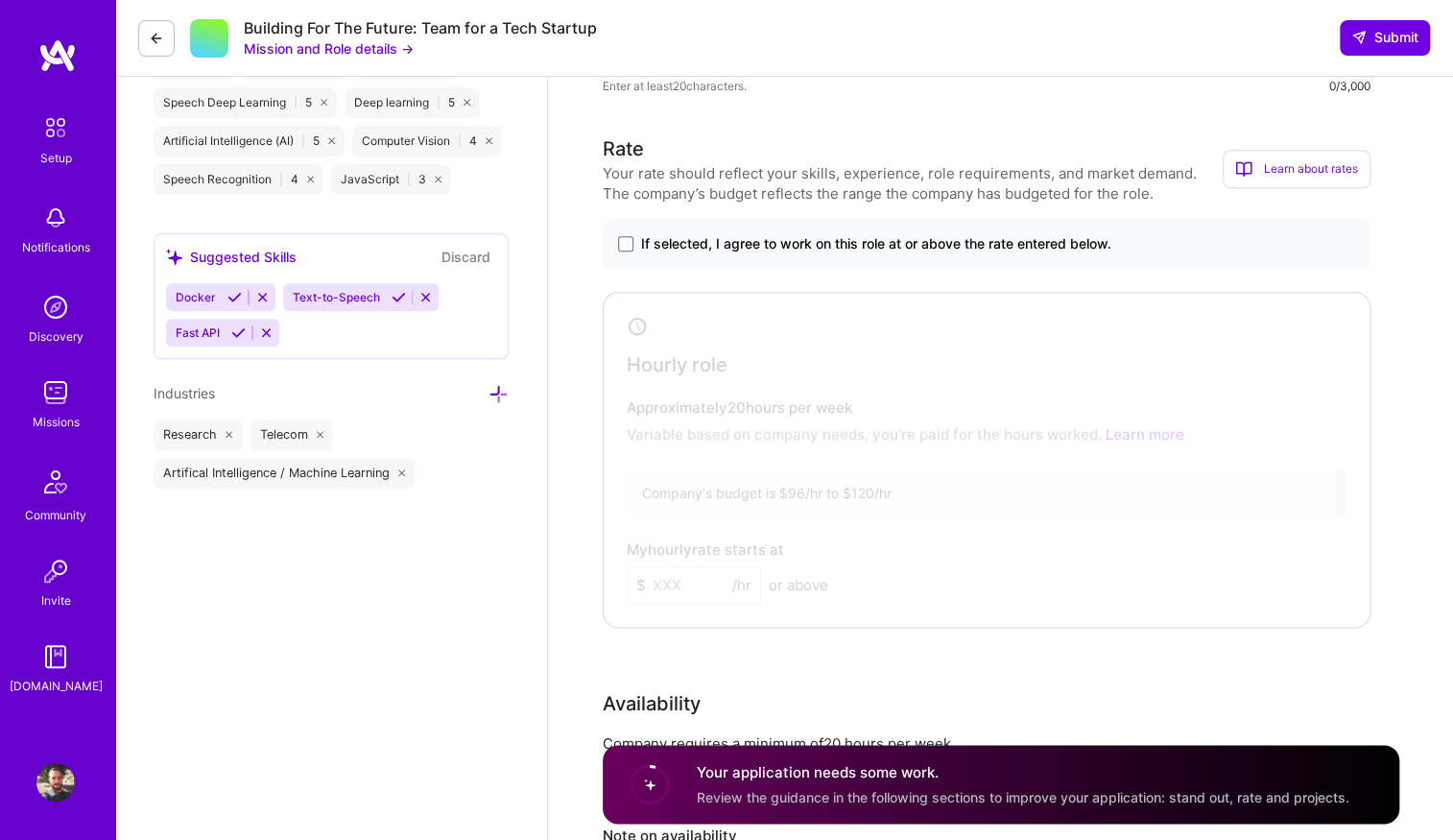
scroll to position [1050, 0]
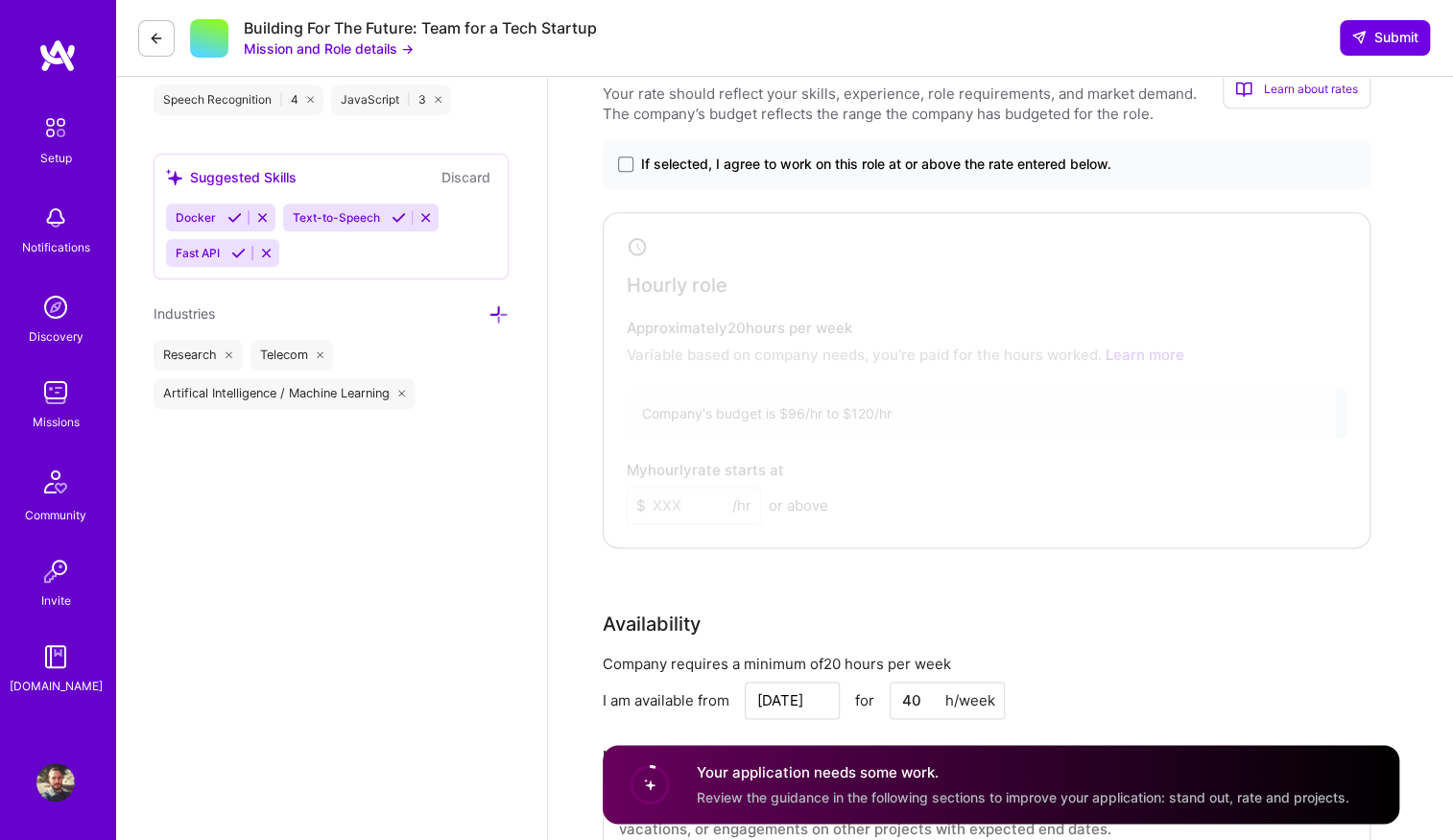
click at [836, 400] on div at bounding box center [972, 376] width 728 height 316
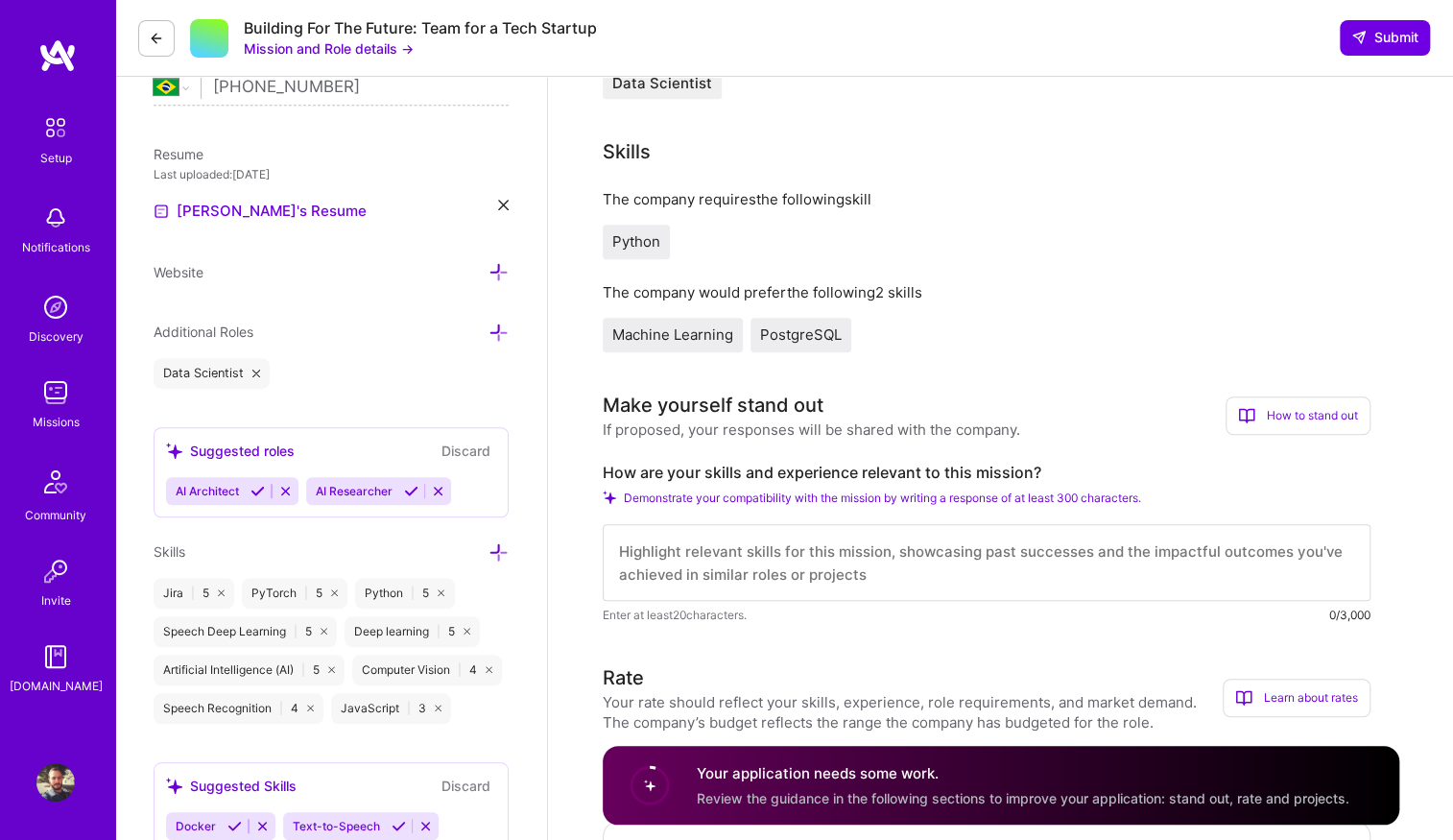
scroll to position [324, 0]
